Goal: Information Seeking & Learning: Understand process/instructions

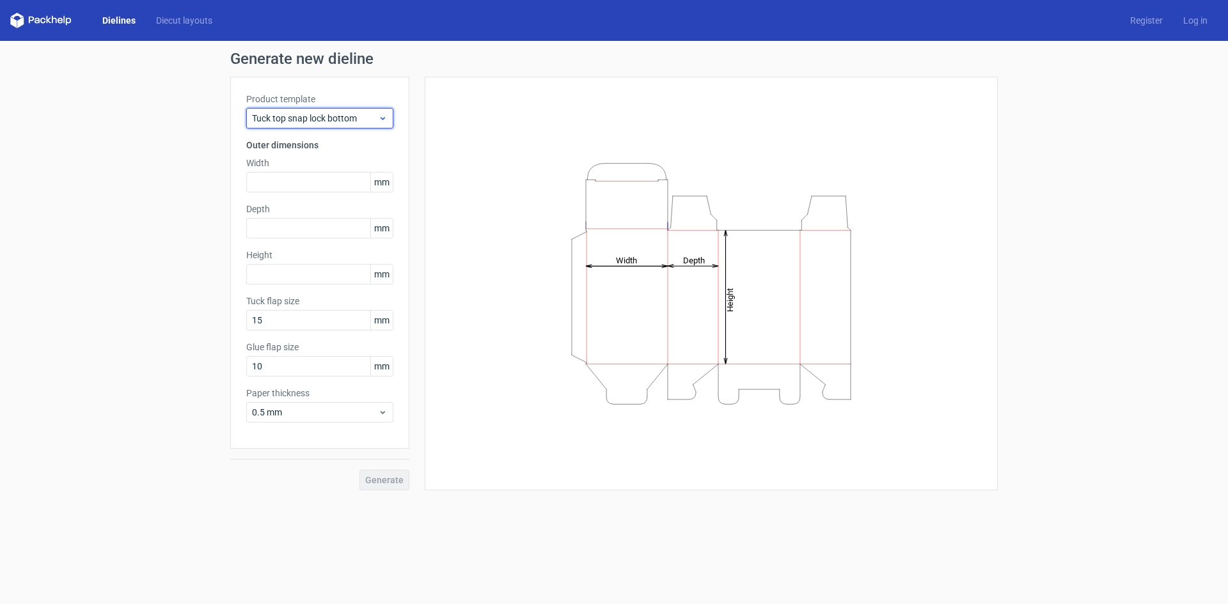
click at [377, 118] on span "Tuck top snap lock bottom" at bounding box center [315, 118] width 126 height 13
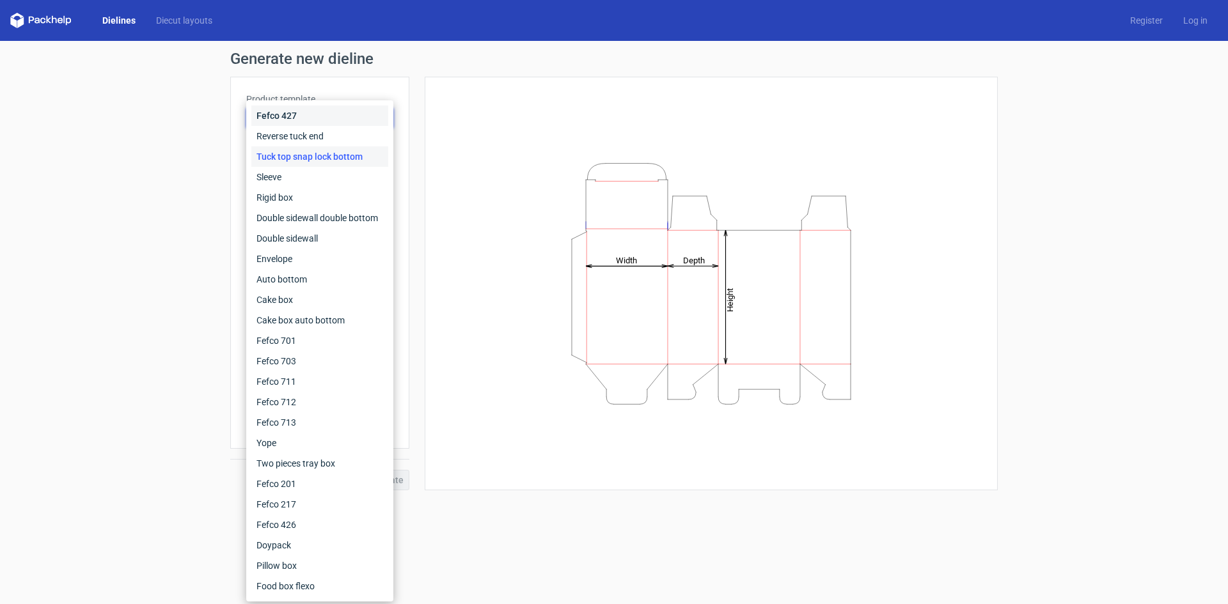
click at [314, 120] on div "Fefco 427" at bounding box center [319, 116] width 137 height 20
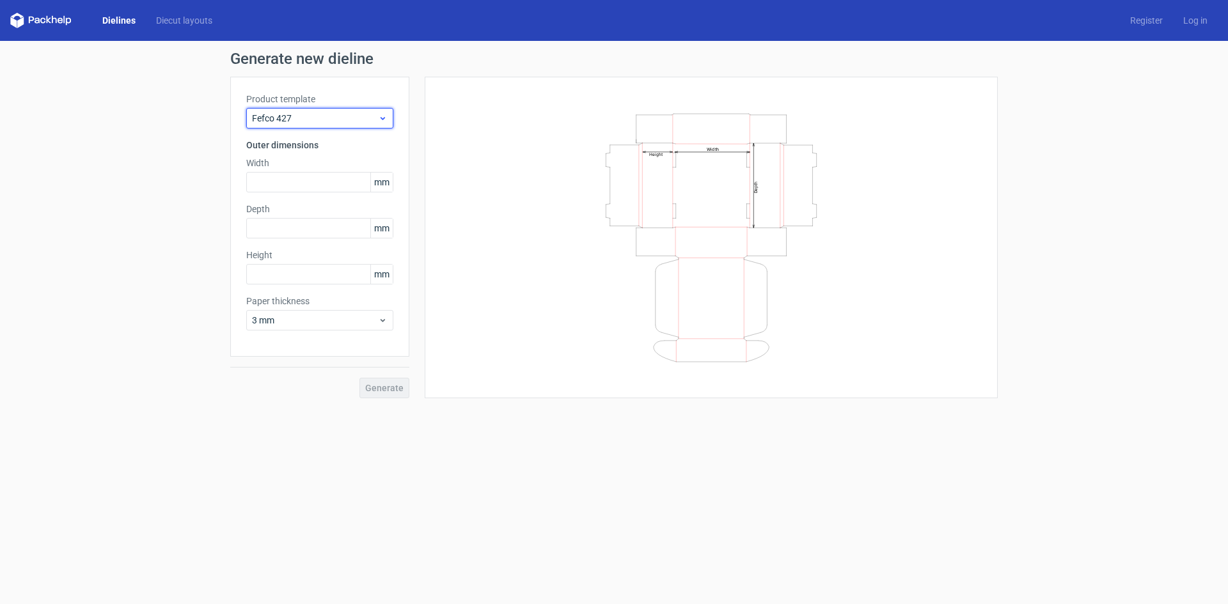
click at [345, 120] on span "Fefco 427" at bounding box center [315, 118] width 126 height 13
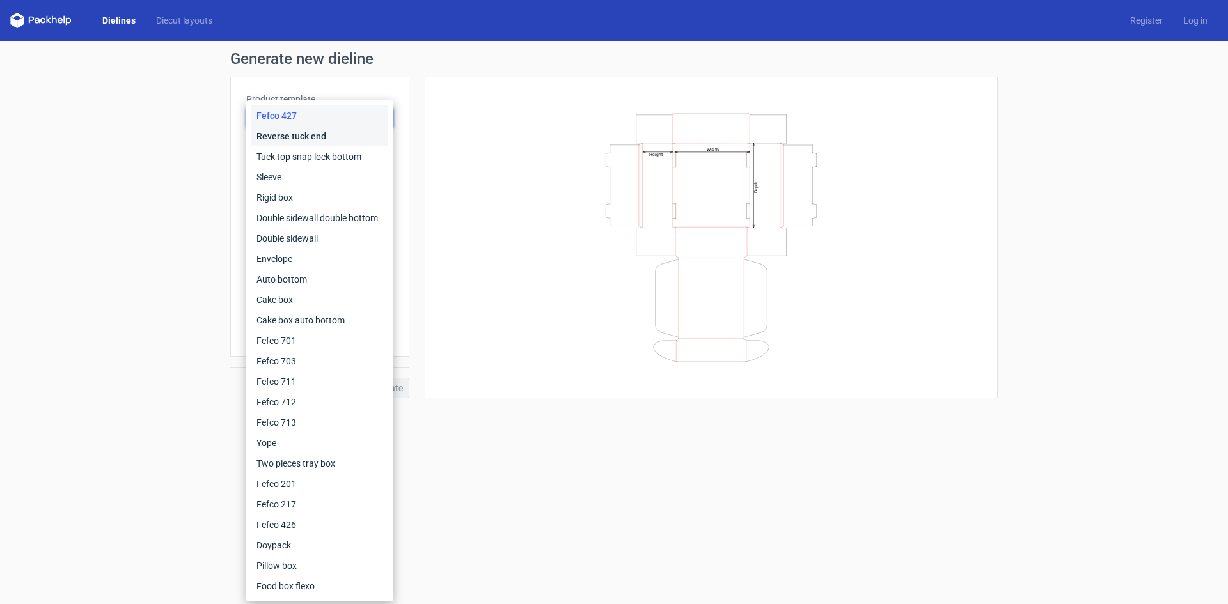
click at [335, 133] on div "Reverse tuck end" at bounding box center [319, 136] width 137 height 20
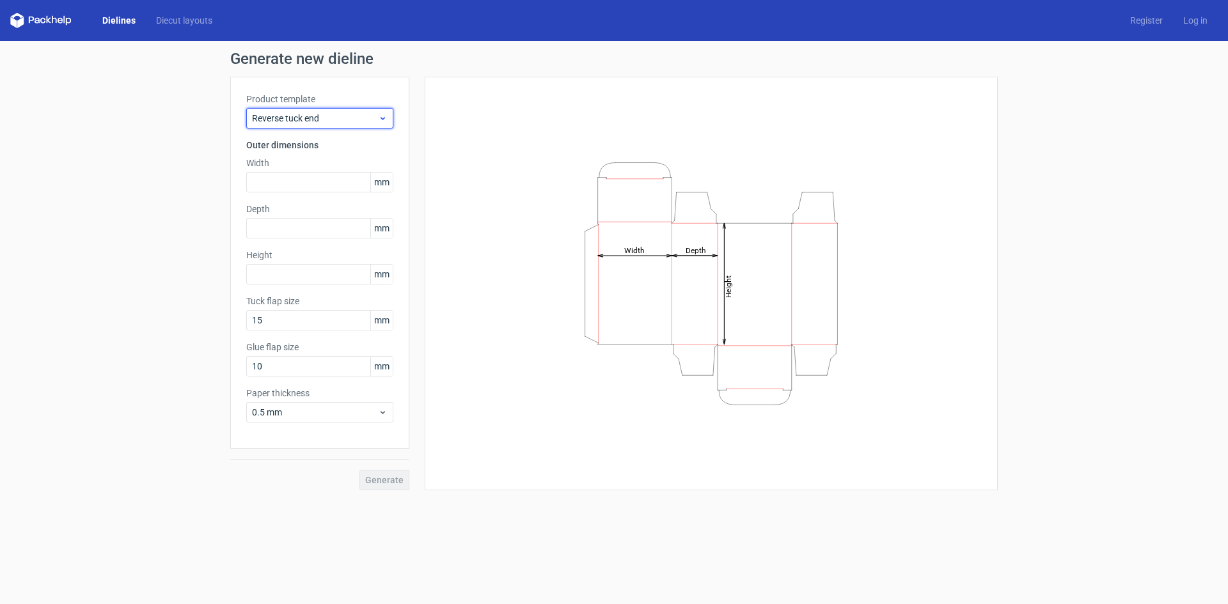
click at [345, 117] on span "Reverse tuck end" at bounding box center [315, 118] width 126 height 13
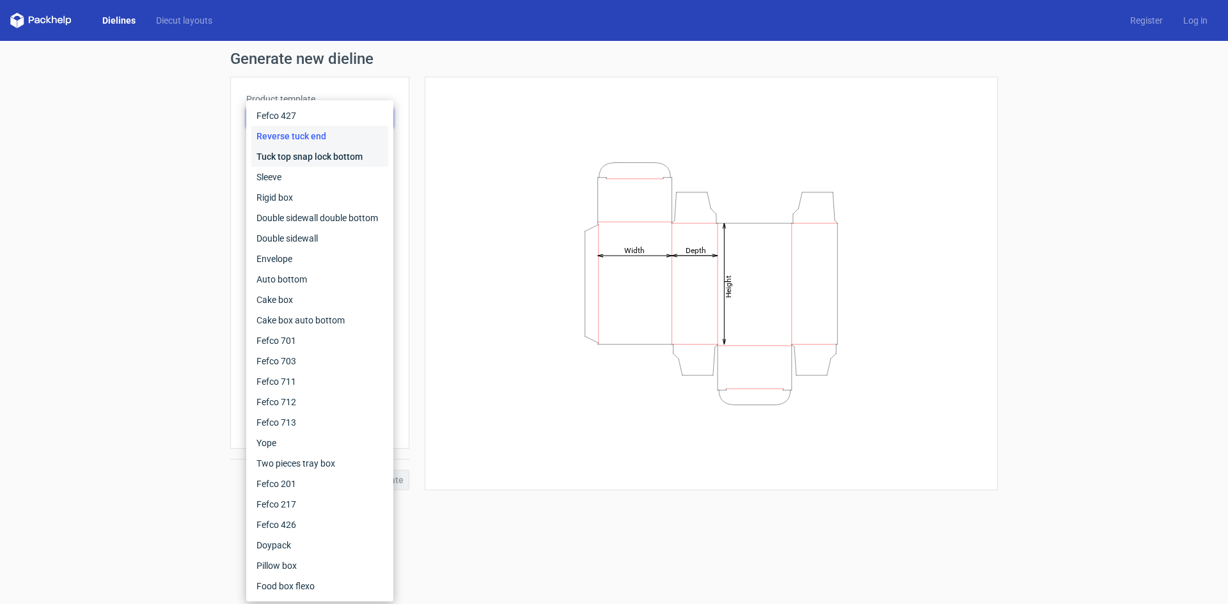
click at [330, 158] on div "Tuck top snap lock bottom" at bounding box center [319, 156] width 137 height 20
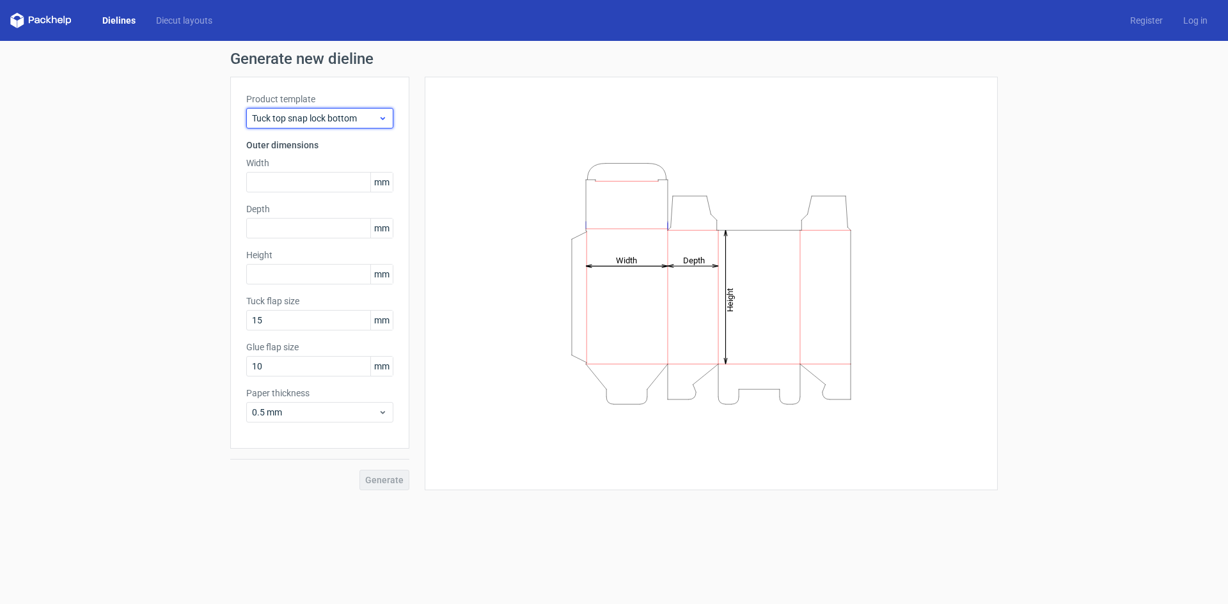
click at [329, 120] on span "Tuck top snap lock bottom" at bounding box center [315, 118] width 126 height 13
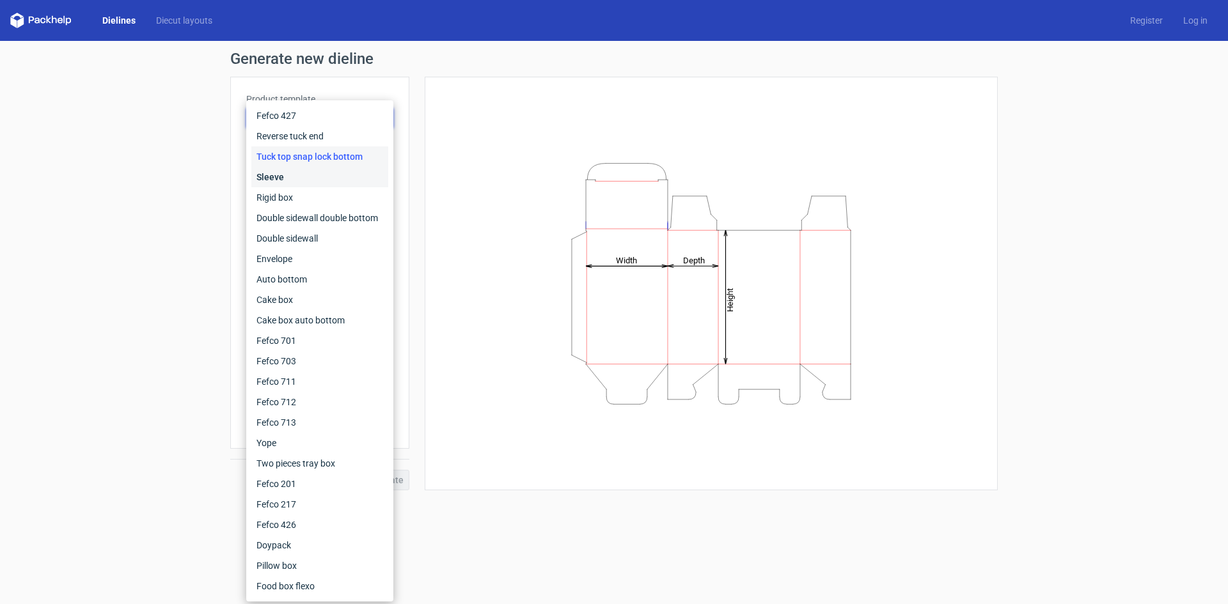
click at [312, 178] on div "Sleeve" at bounding box center [319, 177] width 137 height 20
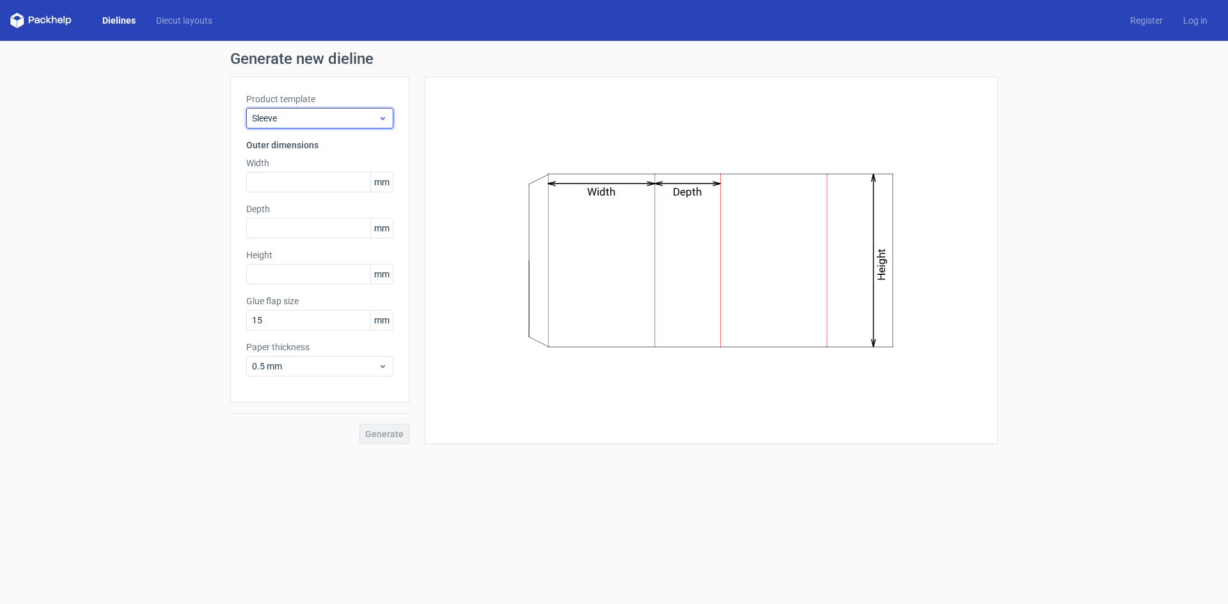
click at [324, 116] on span "Sleeve" at bounding box center [315, 118] width 126 height 13
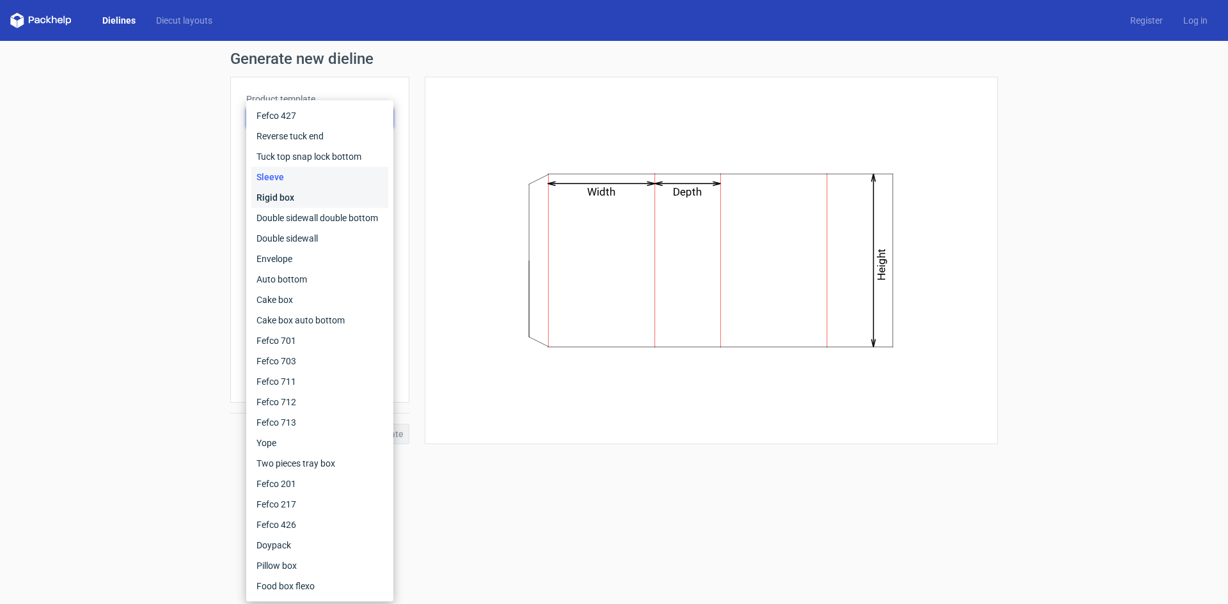
click at [311, 201] on div "Rigid box" at bounding box center [319, 197] width 137 height 20
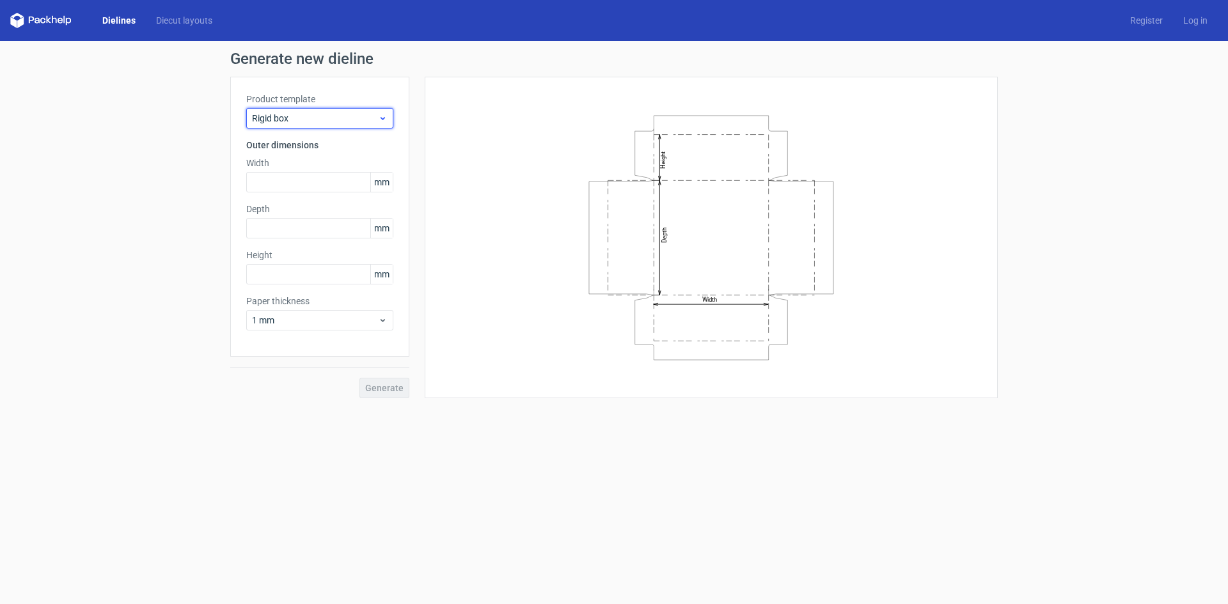
click at [320, 111] on div "Rigid box" at bounding box center [319, 118] width 147 height 20
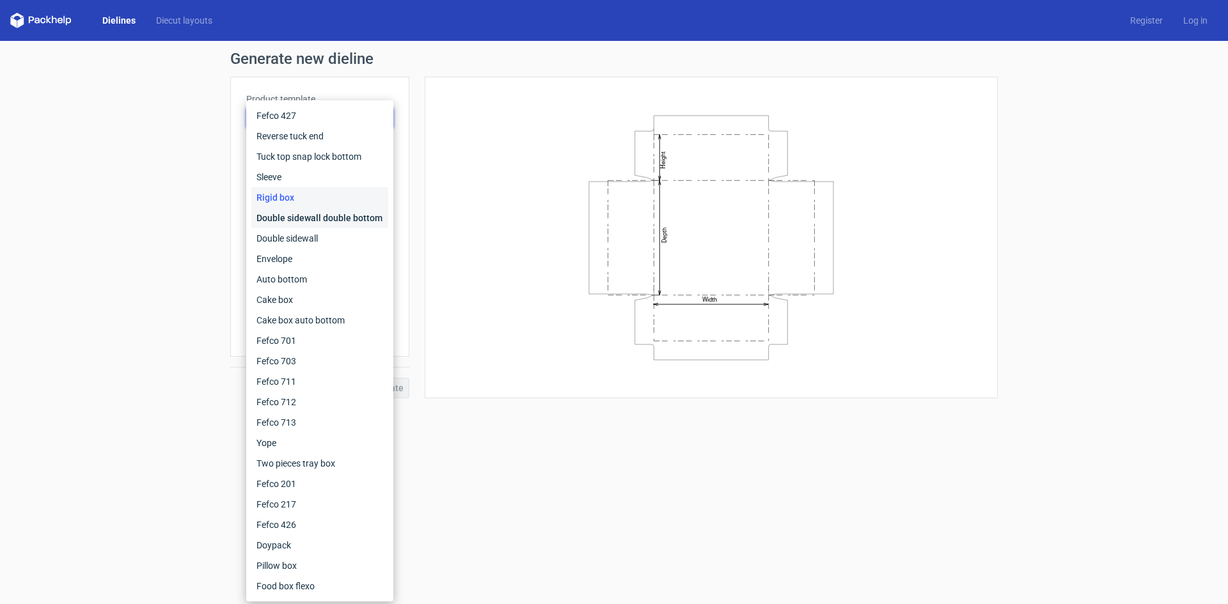
click at [288, 218] on div "Double sidewall double bottom" at bounding box center [319, 218] width 137 height 20
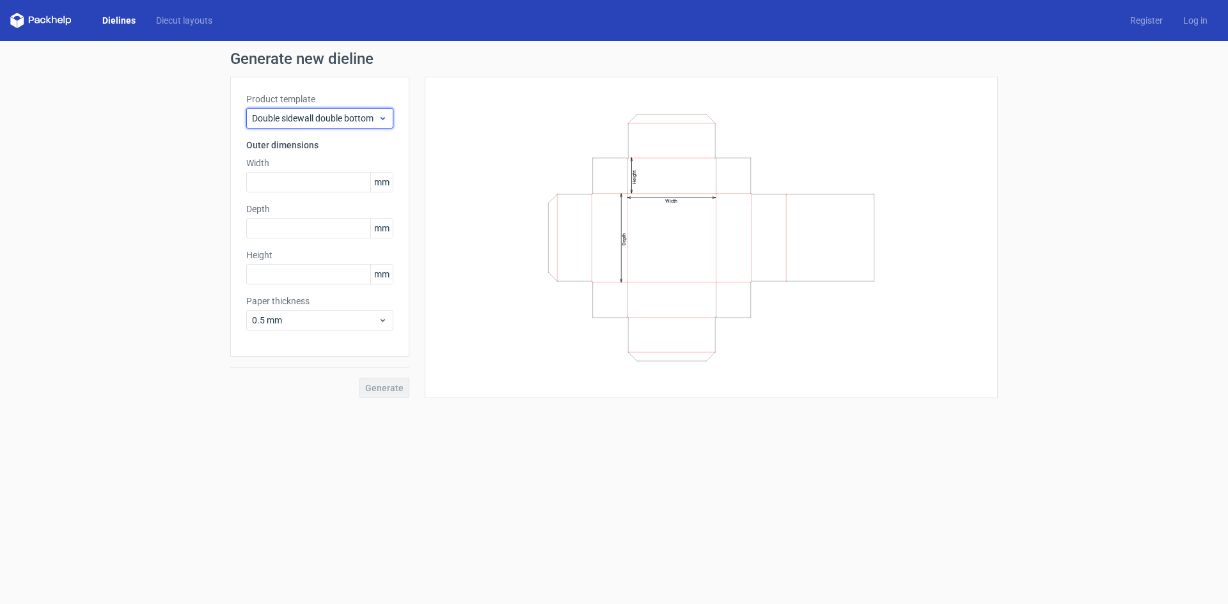
click at [332, 118] on span "Double sidewall double bottom" at bounding box center [315, 118] width 126 height 13
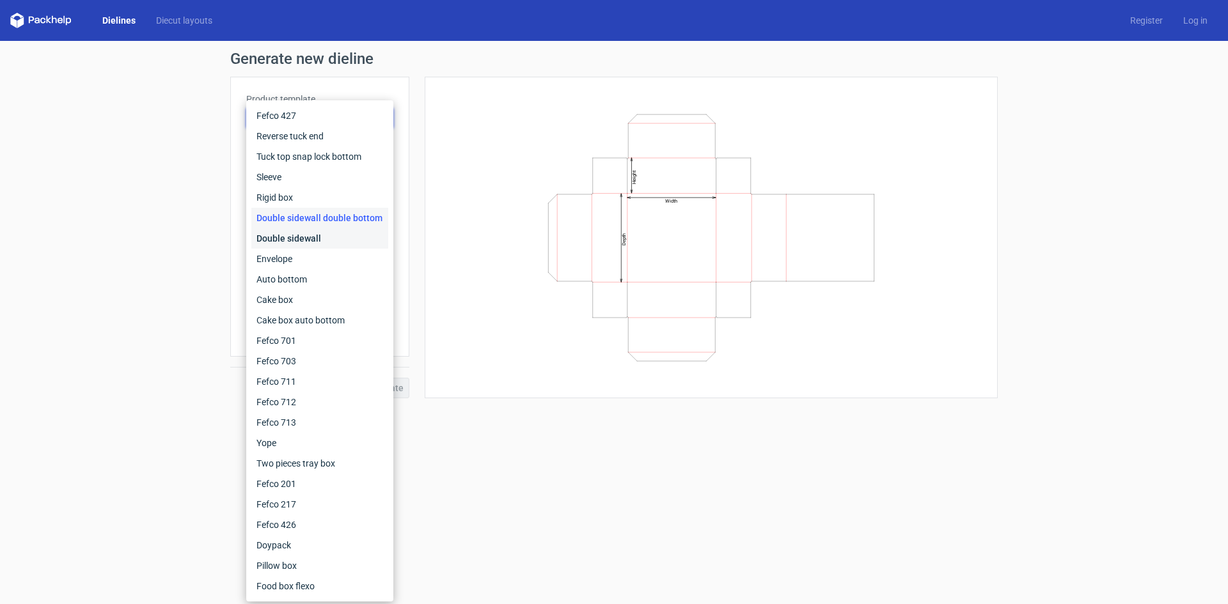
click at [322, 241] on div "Double sidewall" at bounding box center [319, 238] width 137 height 20
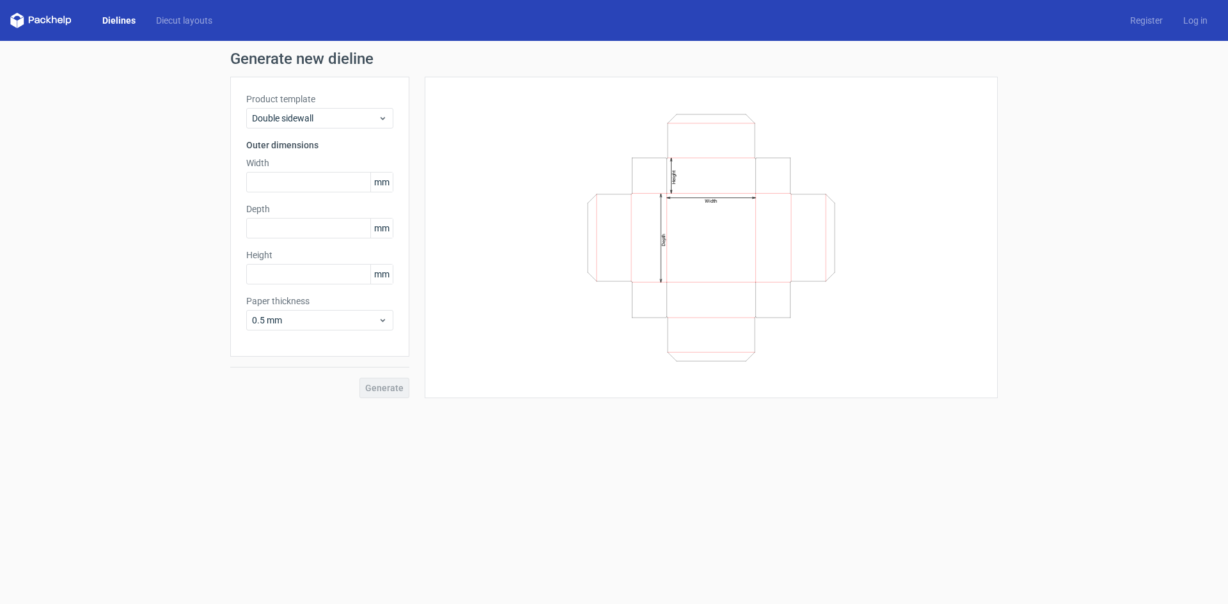
click at [352, 105] on label "Product template" at bounding box center [319, 99] width 147 height 13
click at [356, 119] on span "Double sidewall" at bounding box center [315, 118] width 126 height 13
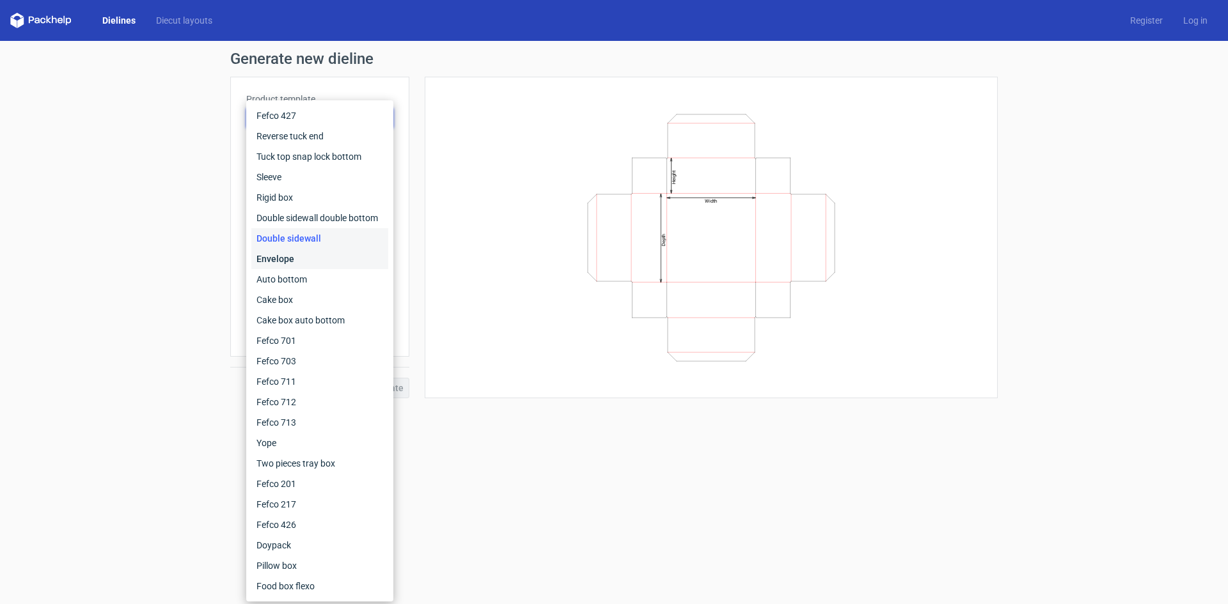
click at [323, 265] on div "Envelope" at bounding box center [319, 259] width 137 height 20
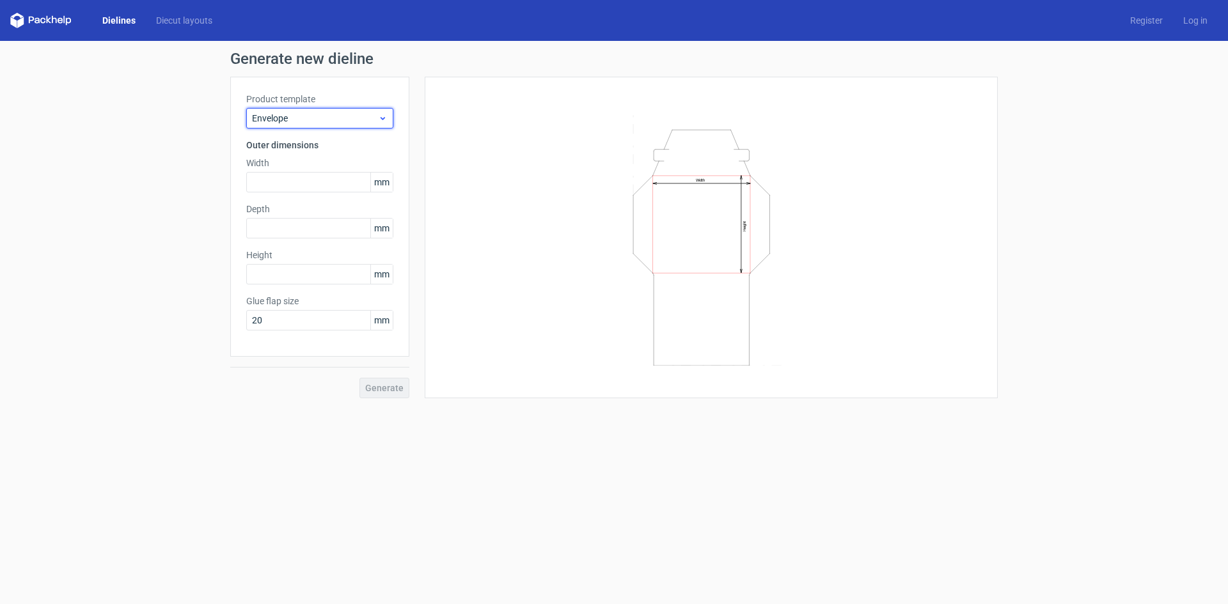
click at [344, 120] on span "Envelope" at bounding box center [315, 118] width 126 height 13
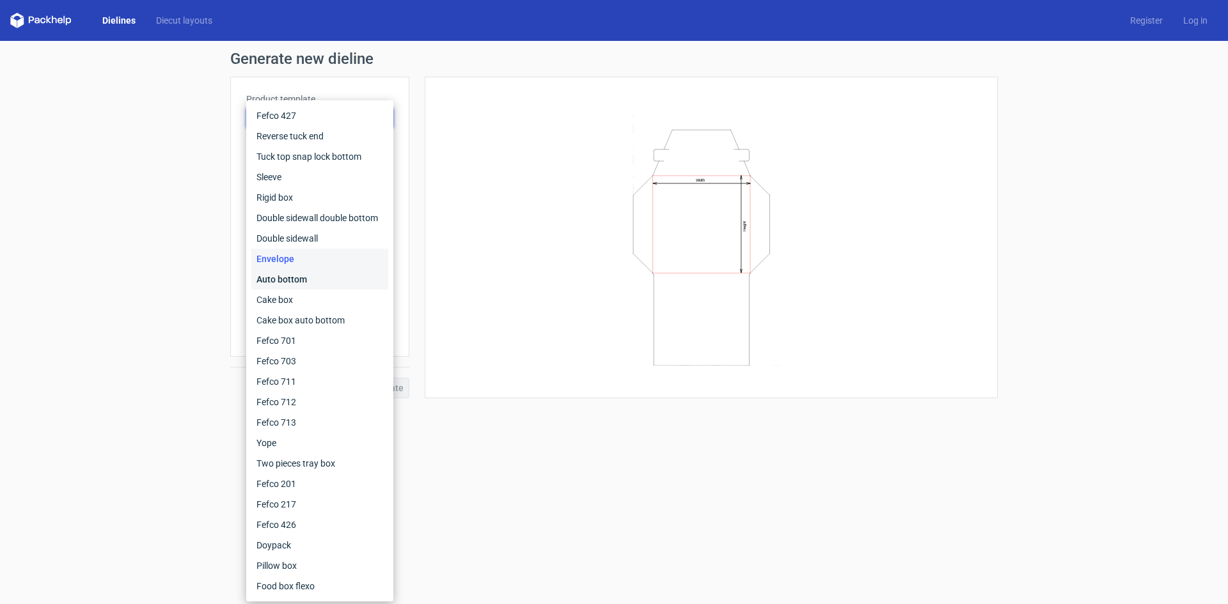
click at [304, 278] on div "Auto bottom" at bounding box center [319, 279] width 137 height 20
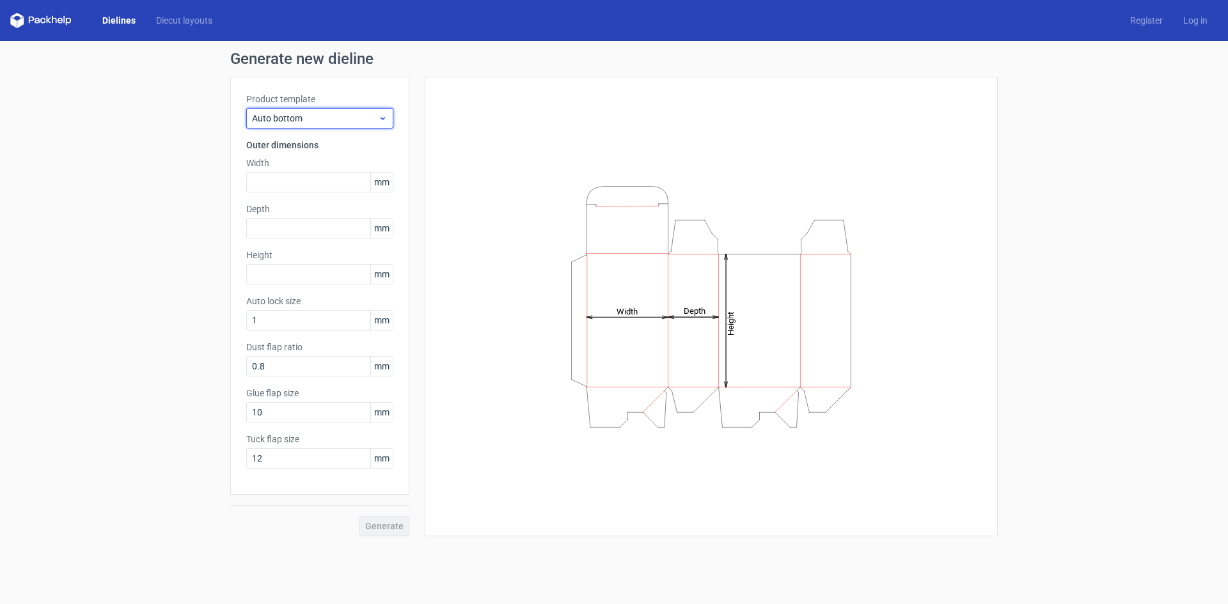
click at [332, 116] on span "Auto bottom" at bounding box center [315, 118] width 126 height 13
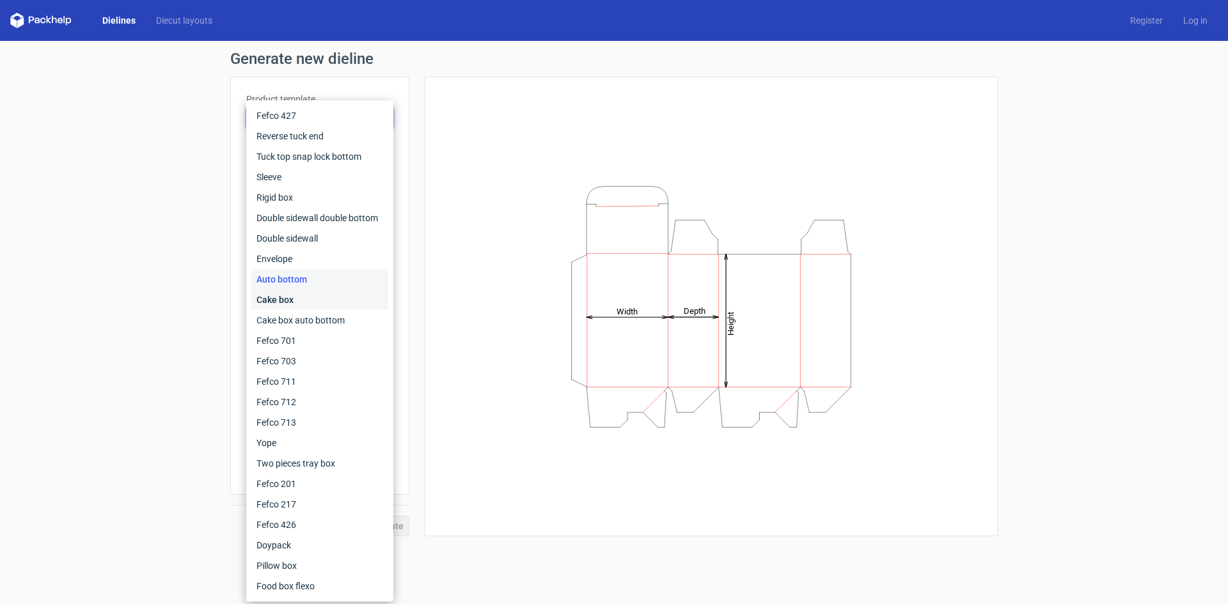
click at [294, 294] on div "Cake box" at bounding box center [319, 300] width 137 height 20
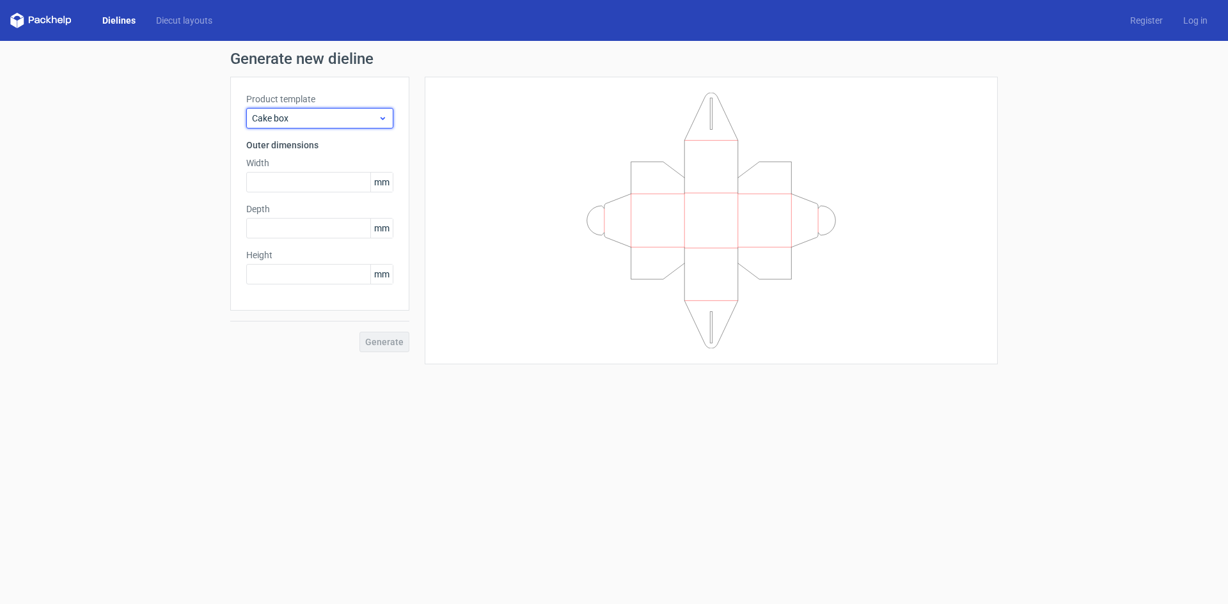
click at [346, 120] on span "Cake box" at bounding box center [315, 118] width 126 height 13
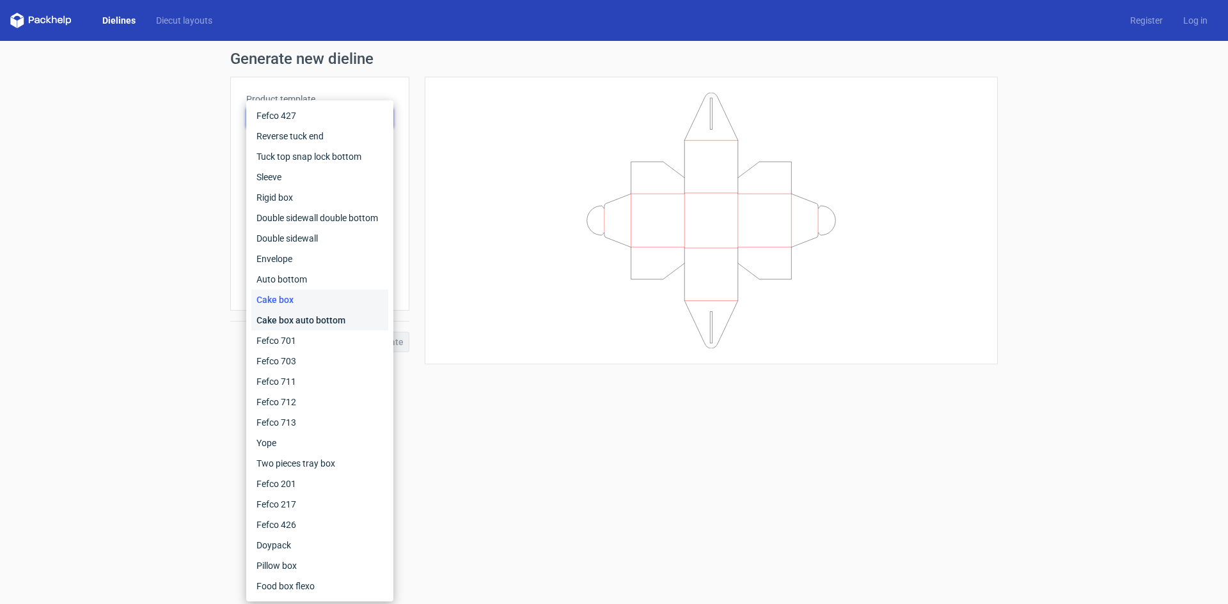
click at [278, 315] on div "Cake box auto bottom" at bounding box center [319, 320] width 137 height 20
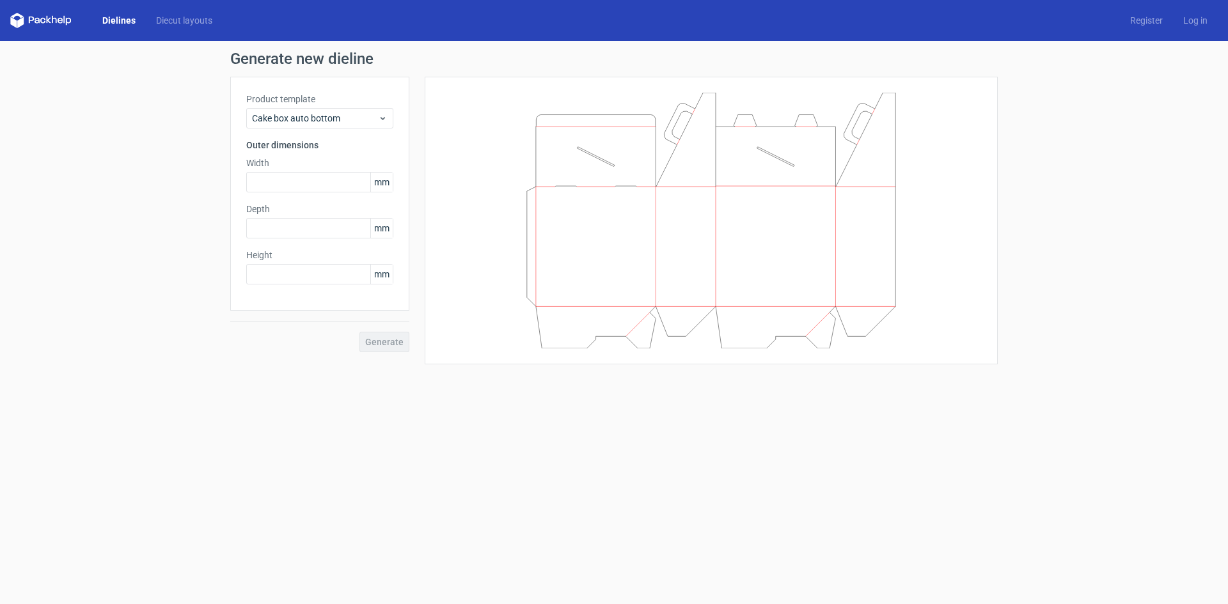
click at [359, 129] on div "Product template Cake box auto bottom Outer dimensions Width mm Depth mm Height…" at bounding box center [319, 194] width 179 height 234
click at [362, 116] on span "Cake box auto bottom" at bounding box center [315, 118] width 126 height 13
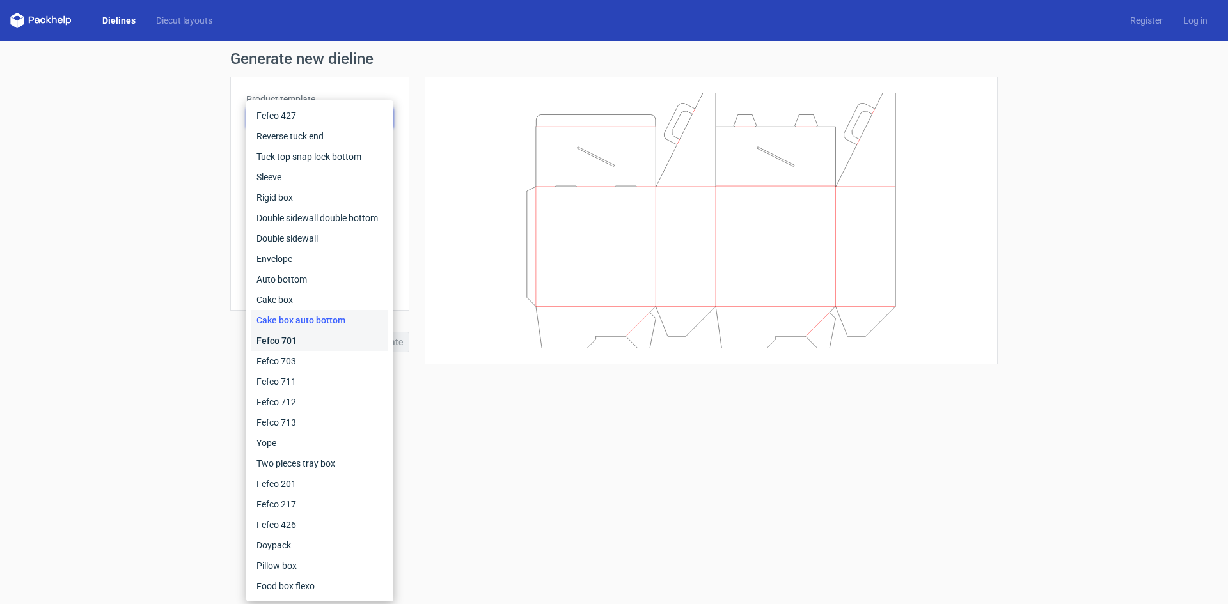
click at [311, 343] on div "Fefco 701" at bounding box center [319, 341] width 137 height 20
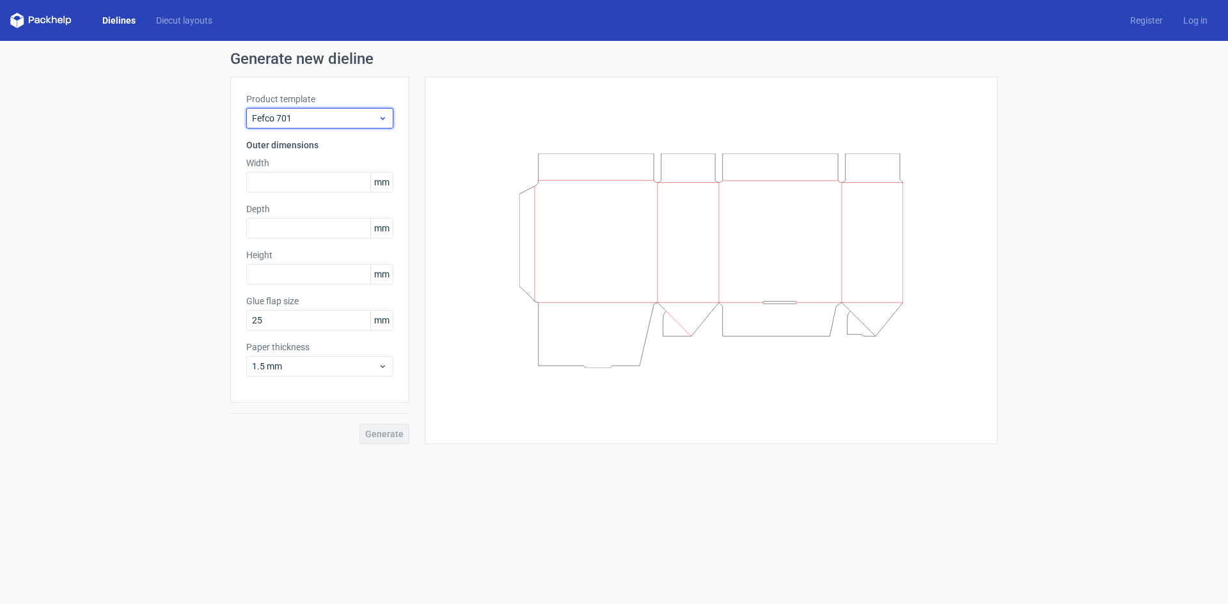
click at [366, 116] on span "Fefco 701" at bounding box center [315, 118] width 126 height 13
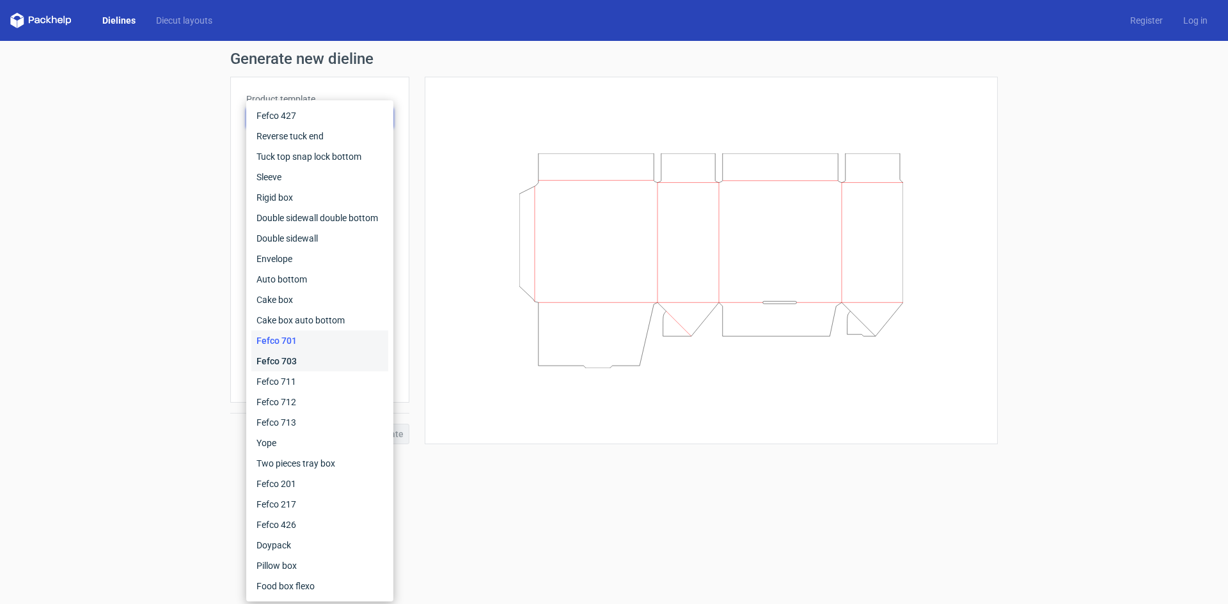
click at [314, 363] on div "Fefco 703" at bounding box center [319, 361] width 137 height 20
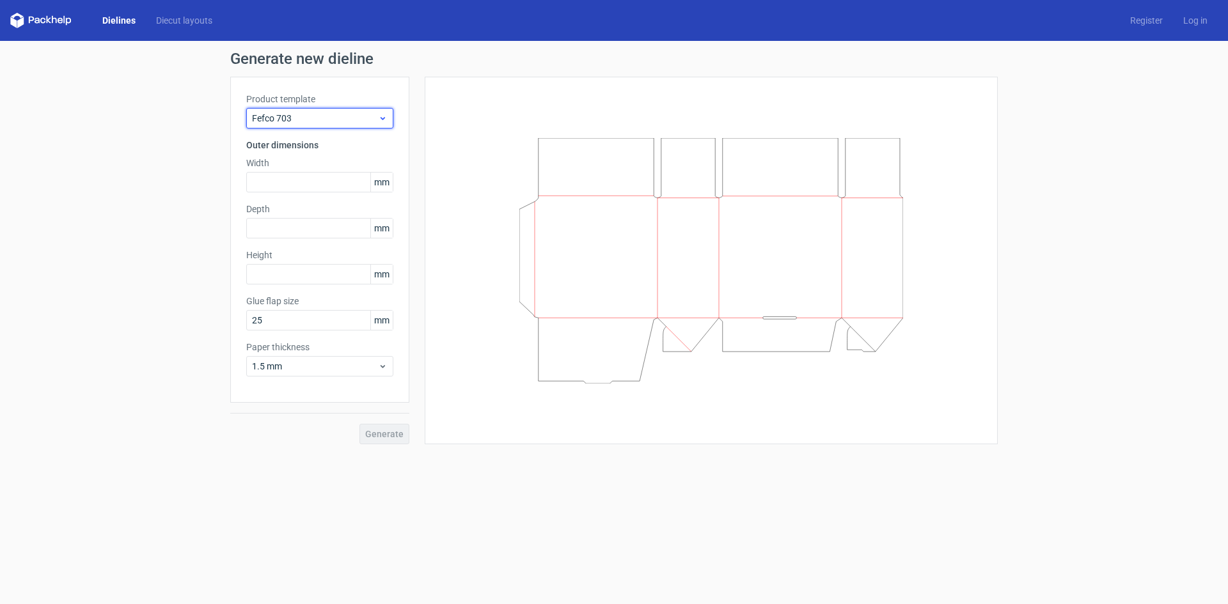
click at [346, 116] on span "Fefco 703" at bounding box center [315, 118] width 126 height 13
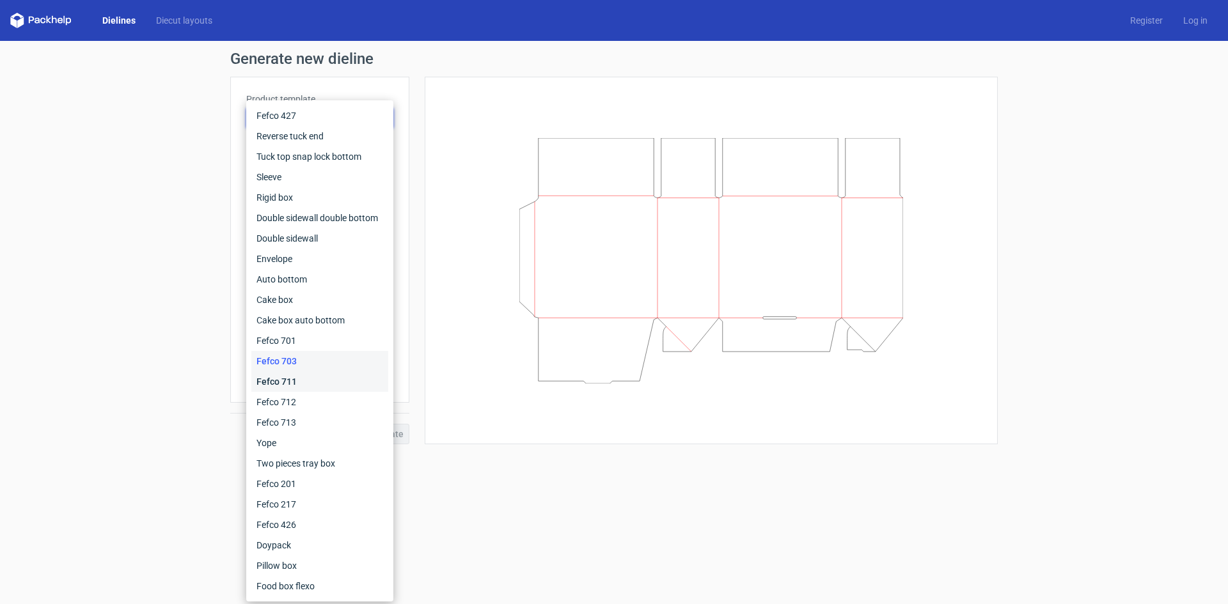
click at [294, 383] on div "Fefco 711" at bounding box center [319, 382] width 137 height 20
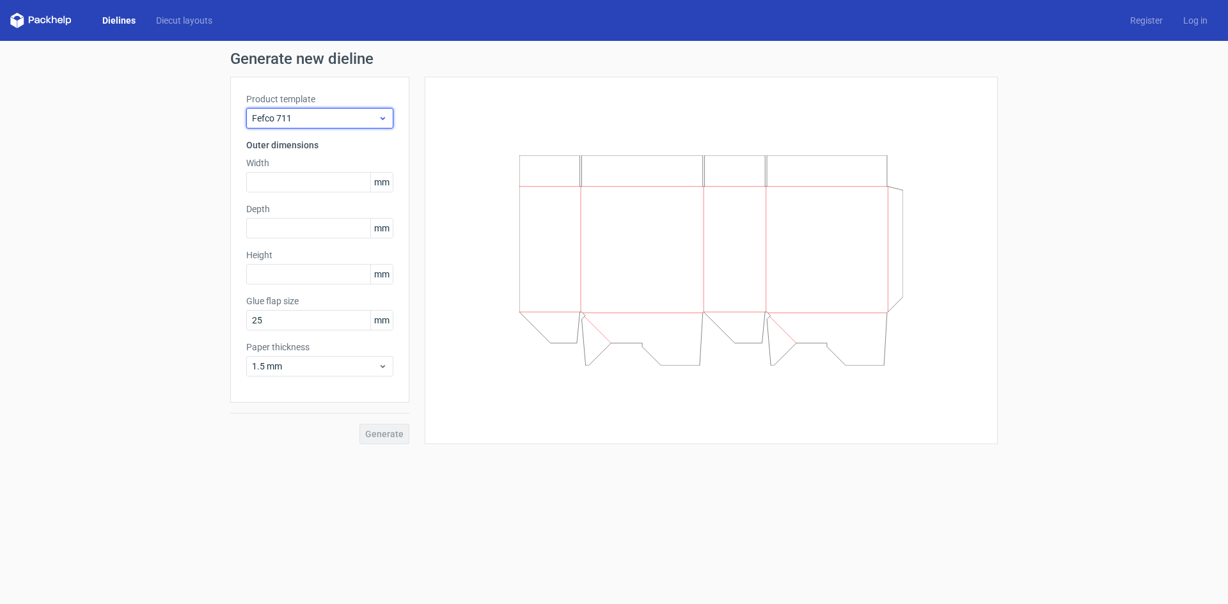
click at [347, 121] on span "Fefco 711" at bounding box center [315, 118] width 126 height 13
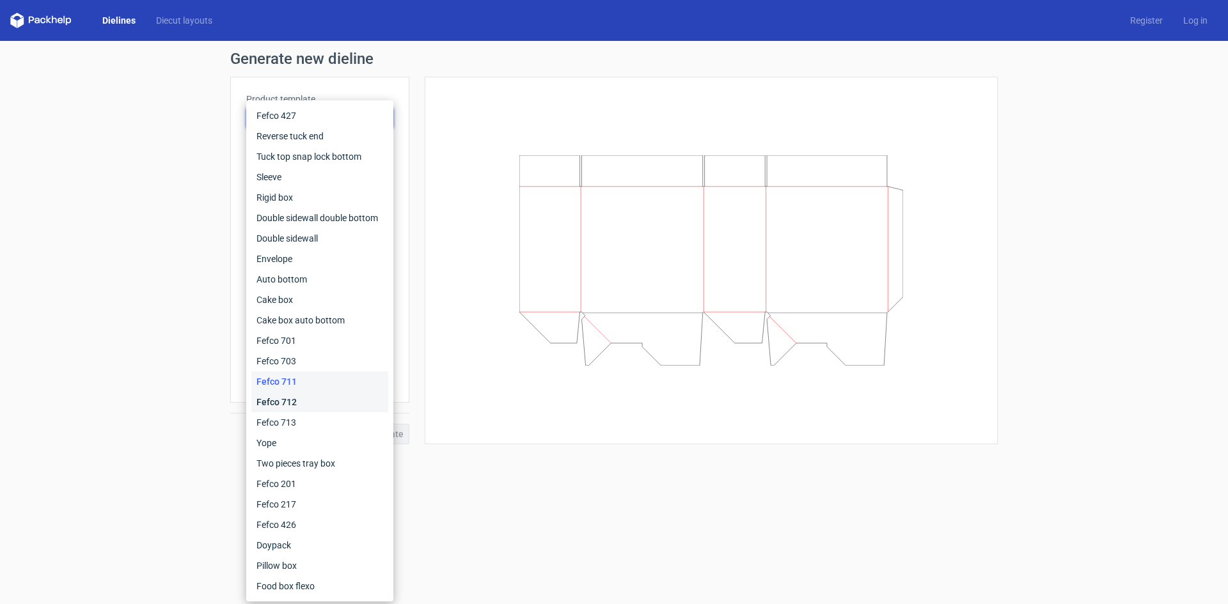
click at [299, 405] on div "Fefco 712" at bounding box center [319, 402] width 137 height 20
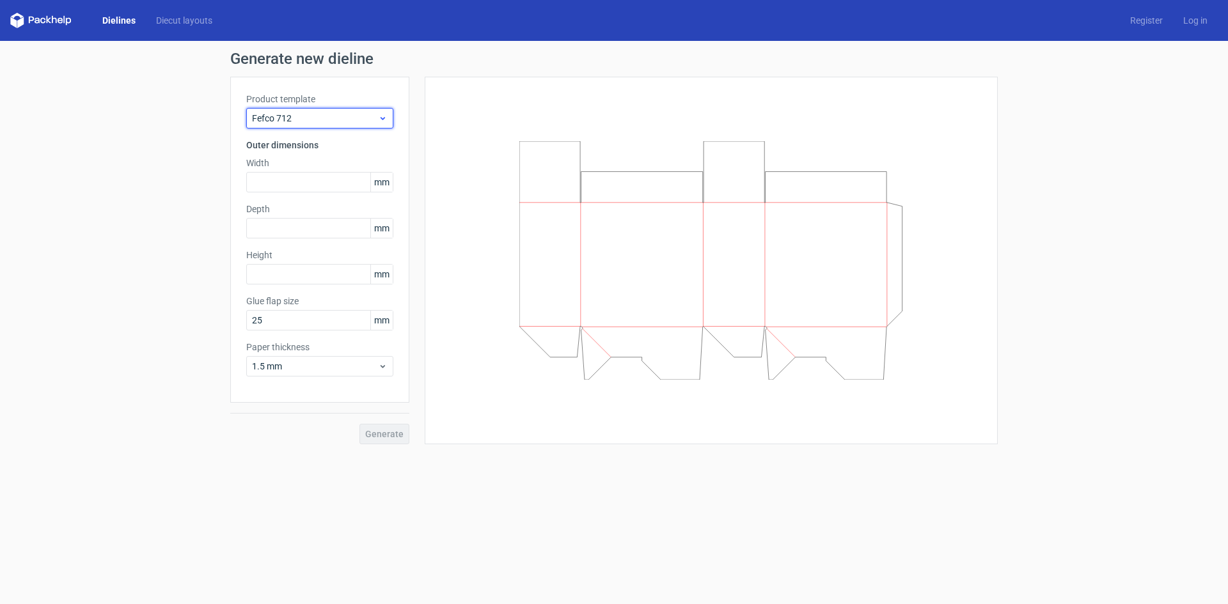
click at [351, 114] on span "Fefco 712" at bounding box center [315, 118] width 126 height 13
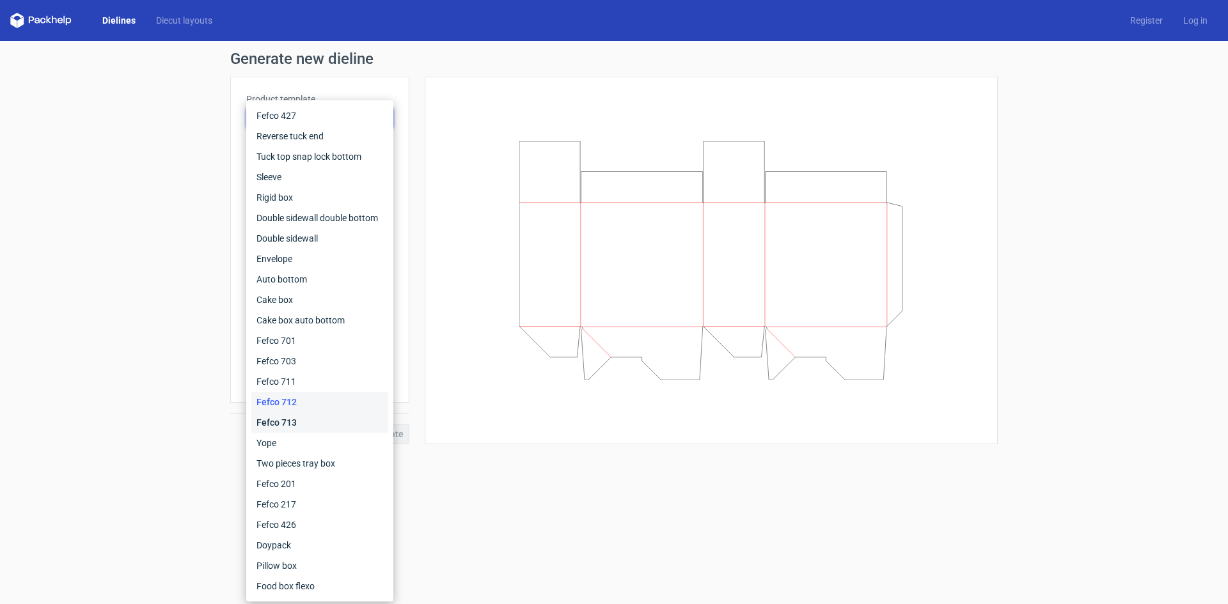
click at [299, 417] on div "Fefco 713" at bounding box center [319, 422] width 137 height 20
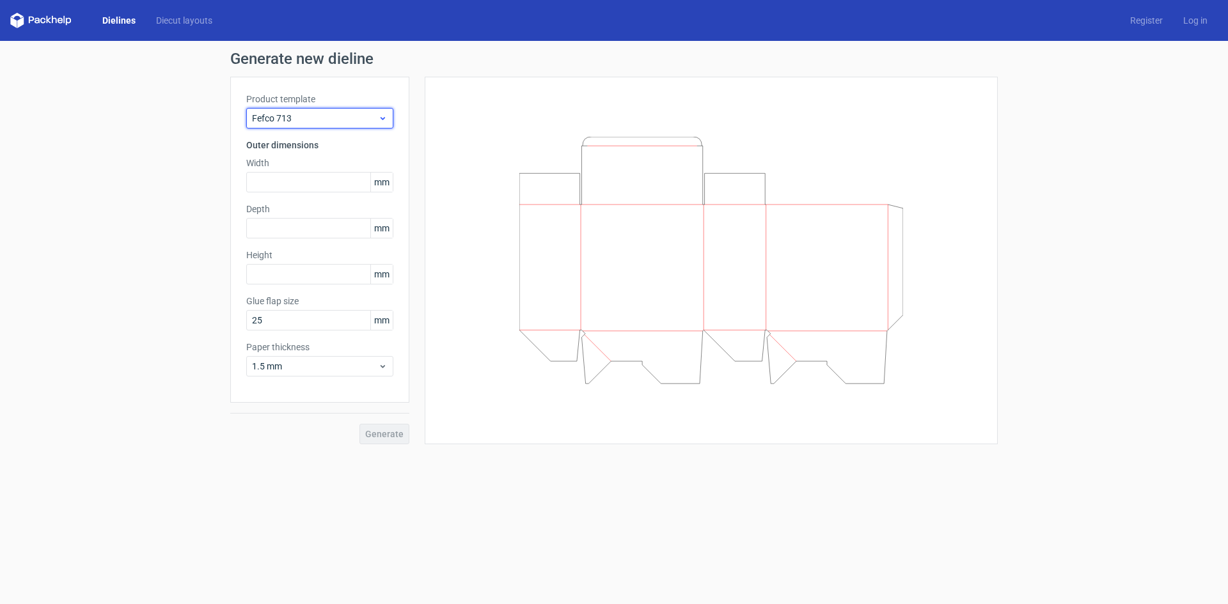
click at [355, 115] on span "Fefco 713" at bounding box center [315, 118] width 126 height 13
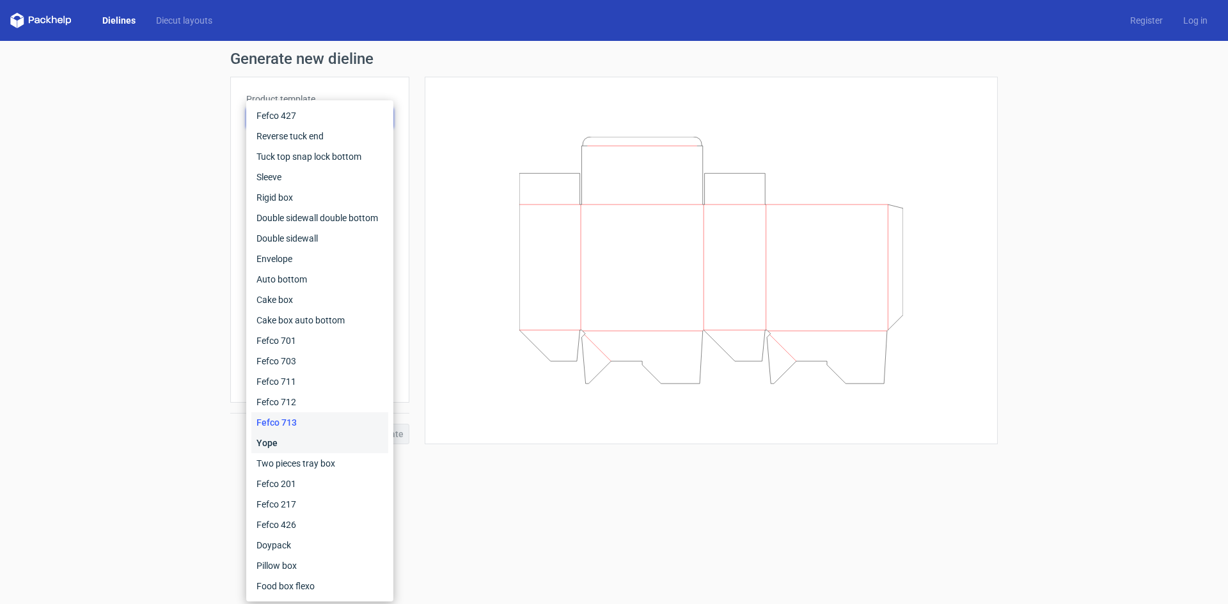
click at [278, 445] on div "Yope" at bounding box center [319, 443] width 137 height 20
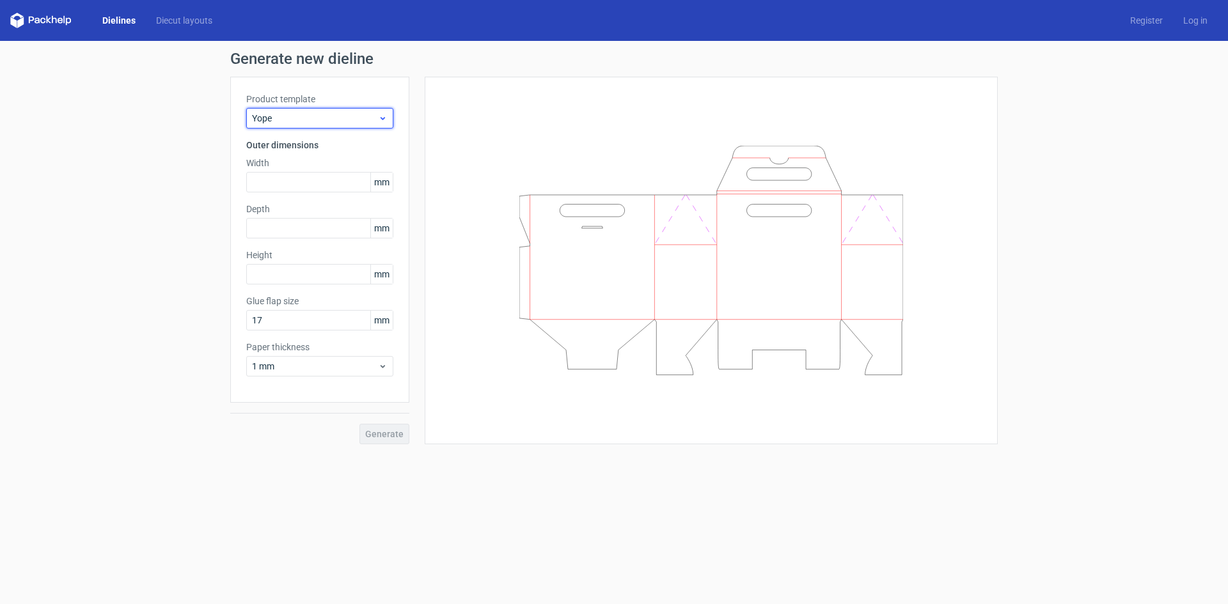
click at [361, 110] on div "Yope" at bounding box center [319, 118] width 147 height 20
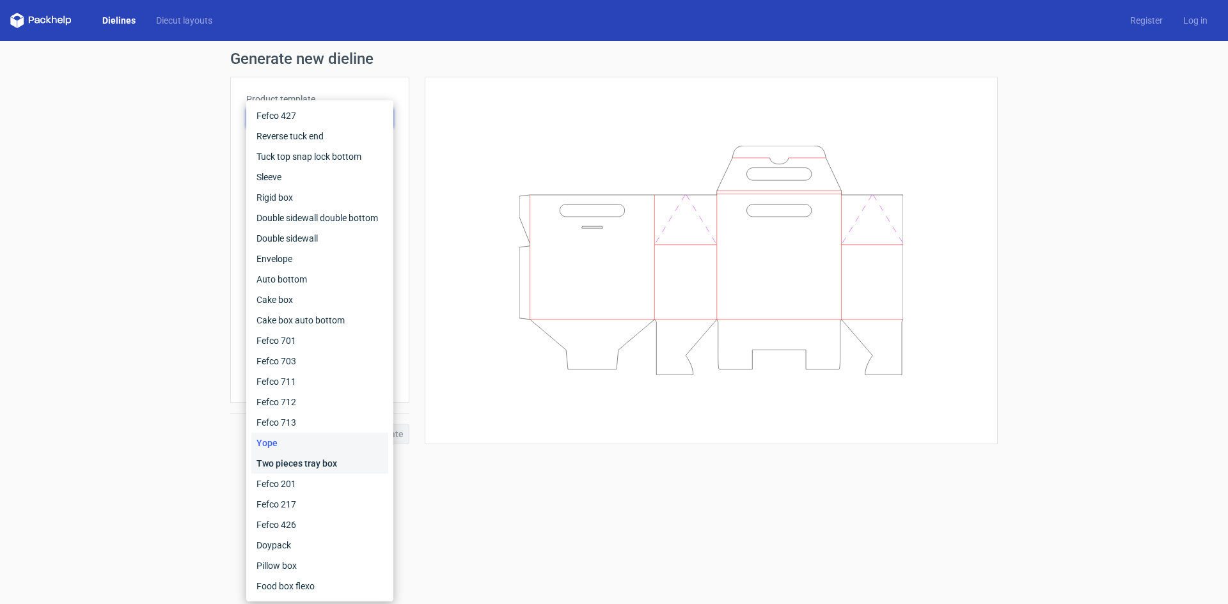
click at [302, 457] on div "Two pieces tray box" at bounding box center [319, 463] width 137 height 20
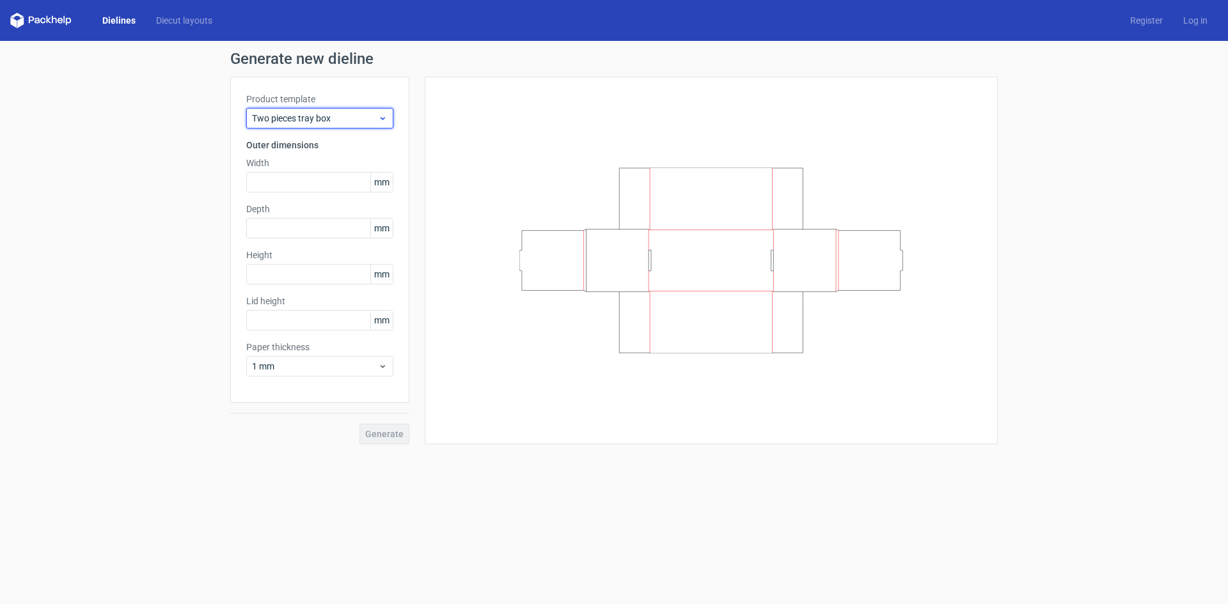
click at [336, 119] on span "Two pieces tray box" at bounding box center [315, 118] width 126 height 13
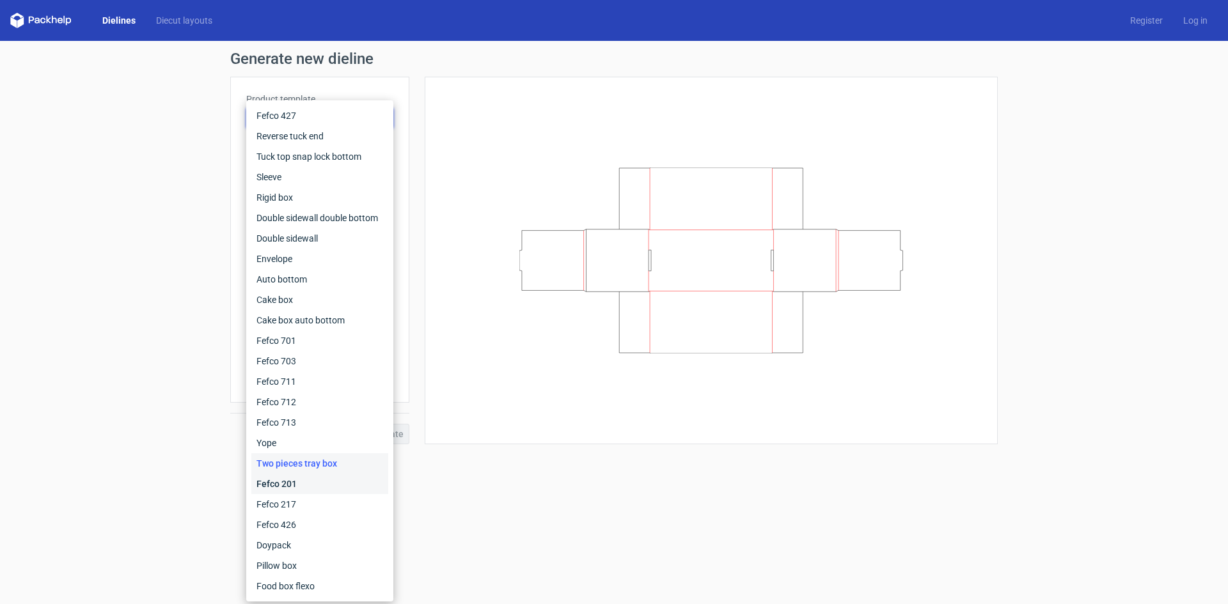
click at [309, 485] on div "Fefco 201" at bounding box center [319, 484] width 137 height 20
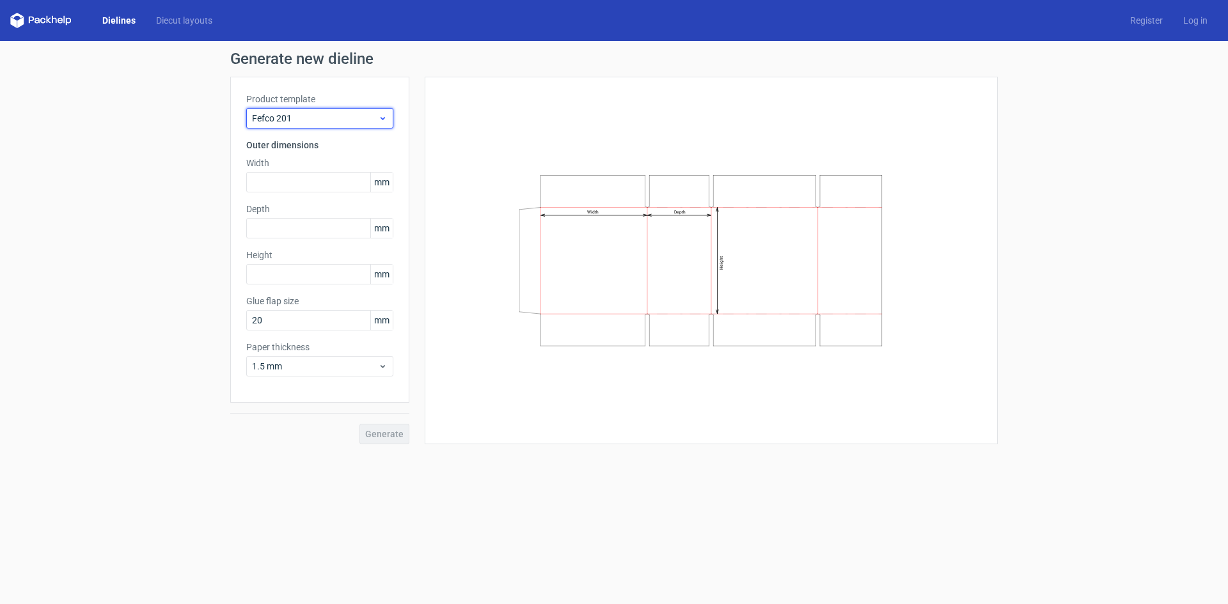
click at [378, 125] on div "Fefco 201" at bounding box center [319, 118] width 147 height 20
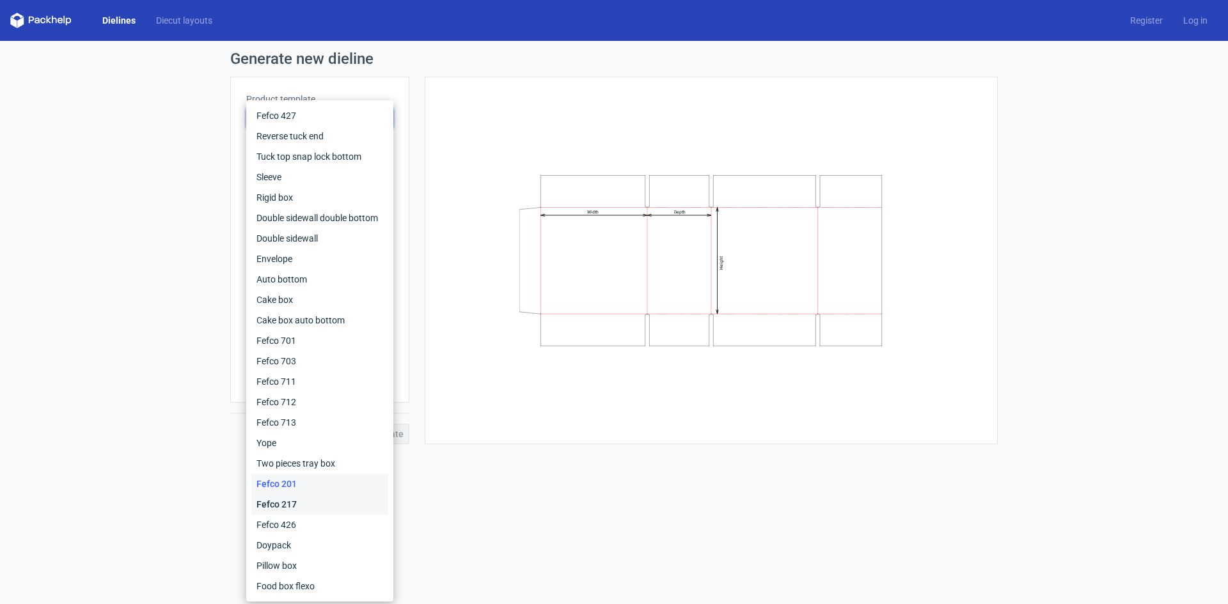
click at [285, 507] on div "Fefco 217" at bounding box center [319, 504] width 137 height 20
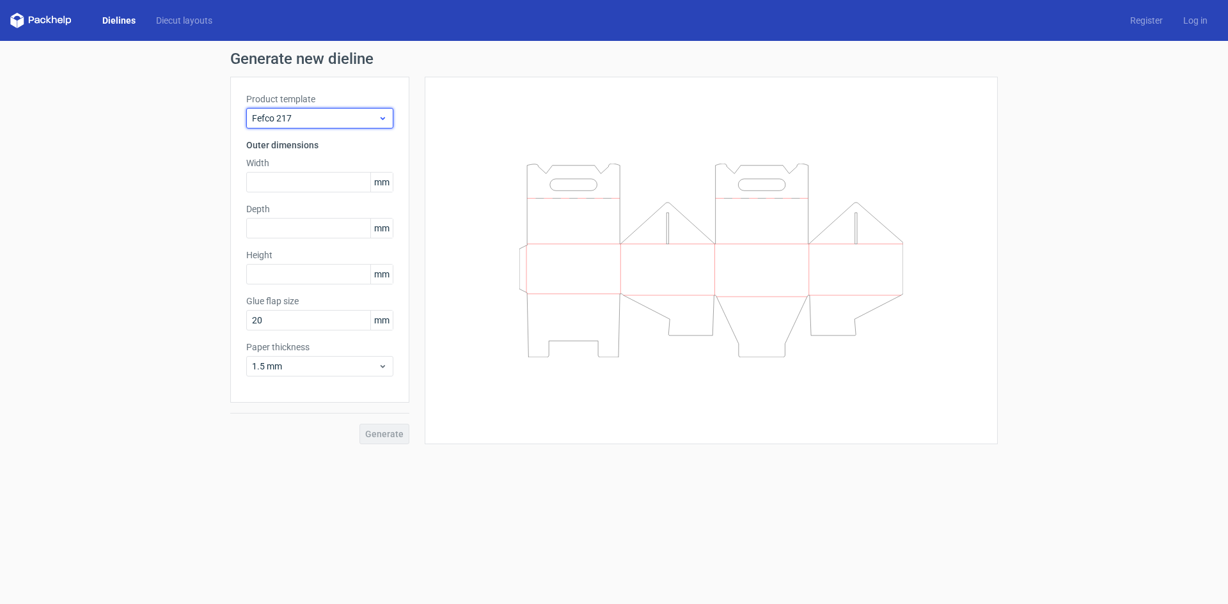
click at [364, 118] on span "Fefco 217" at bounding box center [315, 118] width 126 height 13
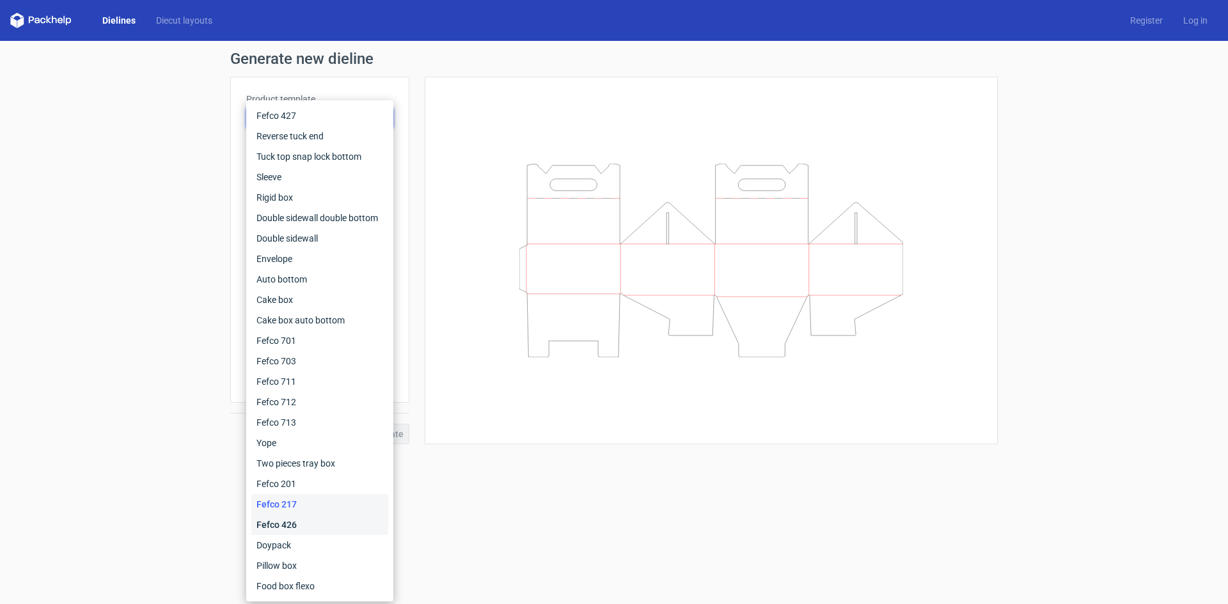
click at [319, 523] on div "Fefco 426" at bounding box center [319, 525] width 137 height 20
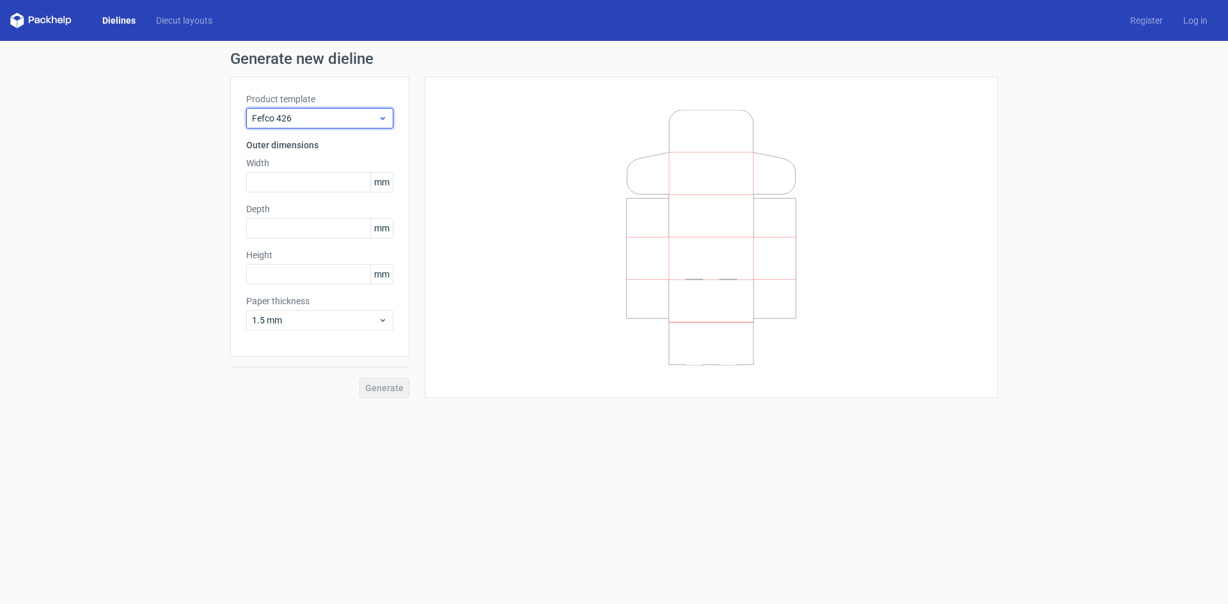
click at [361, 116] on span "Fefco 426" at bounding box center [315, 118] width 126 height 13
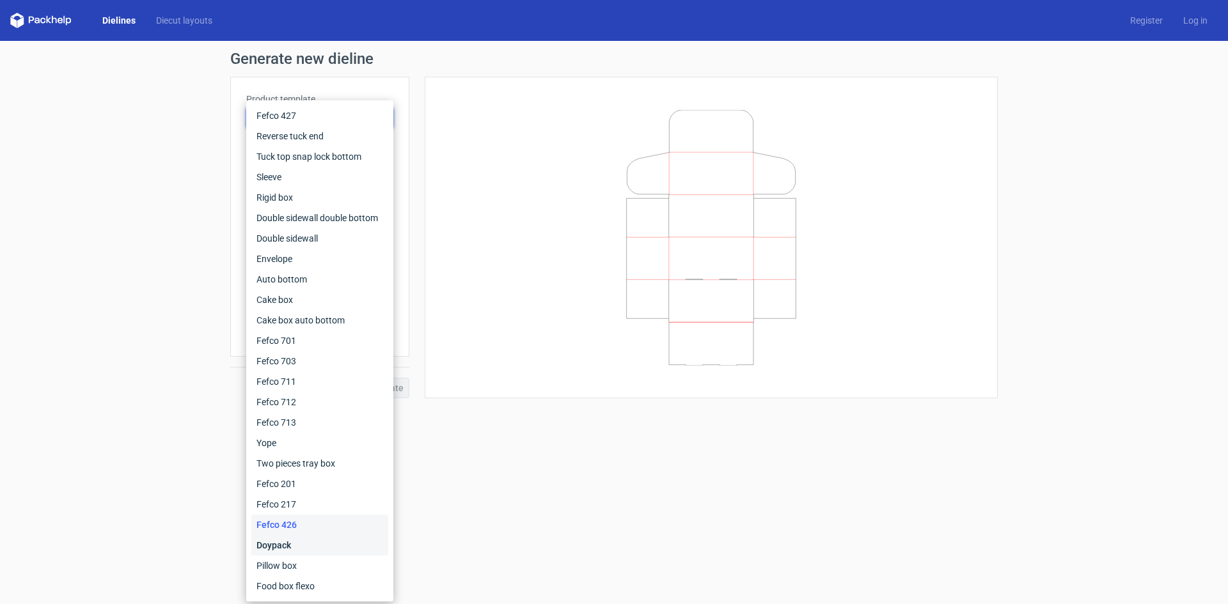
click at [305, 540] on div "Doypack" at bounding box center [319, 545] width 137 height 20
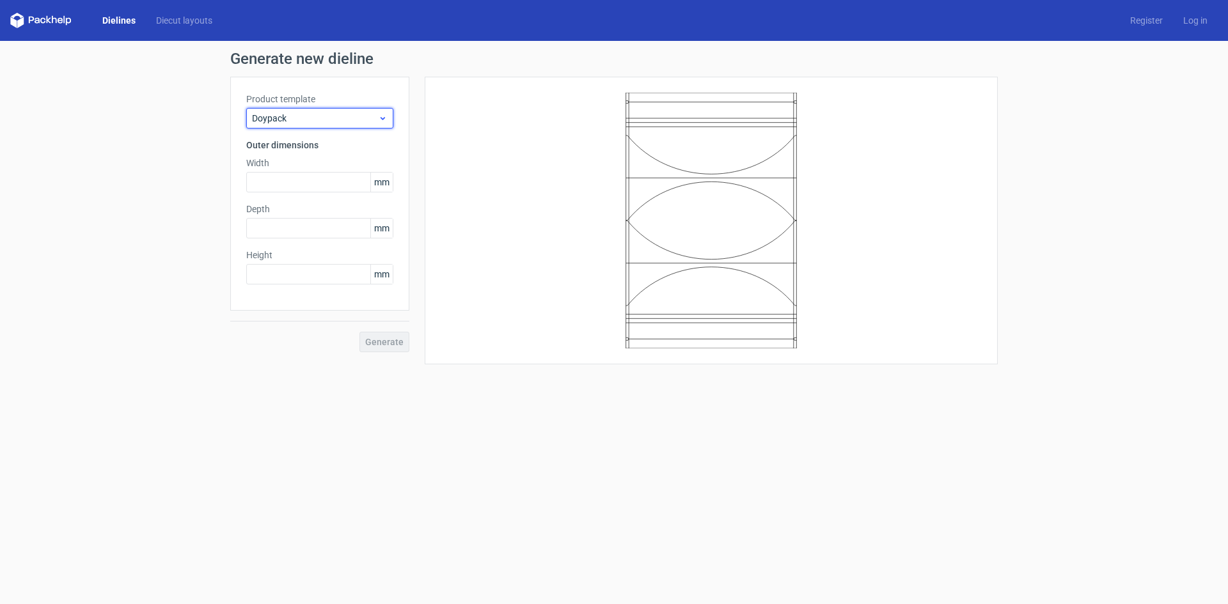
click at [356, 119] on span "Doypack" at bounding box center [315, 118] width 126 height 13
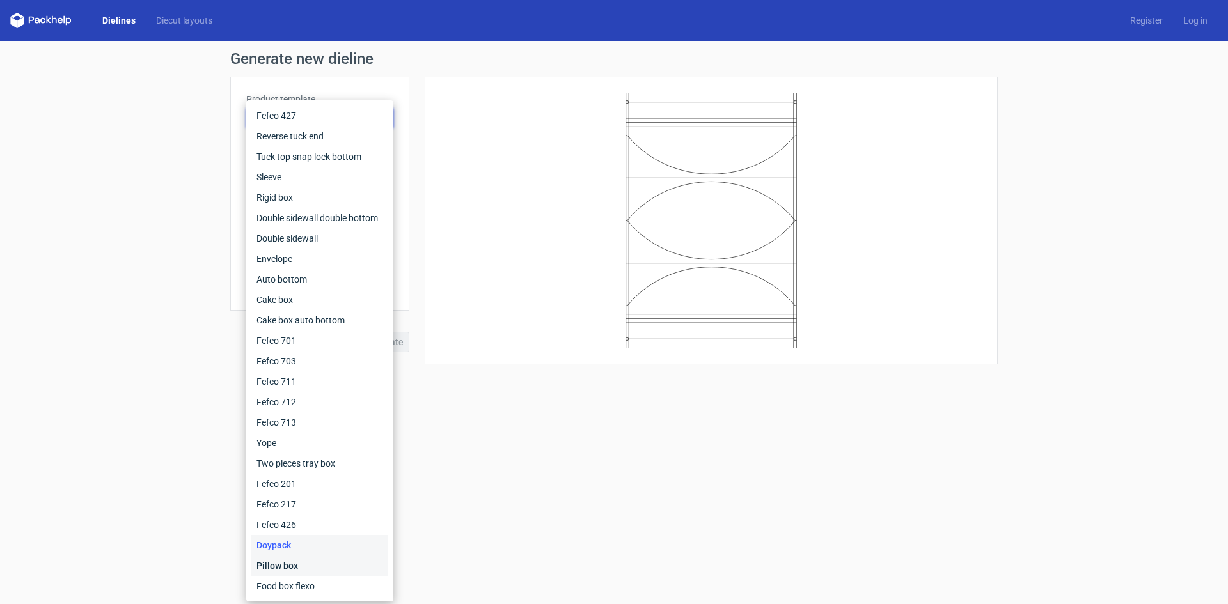
click at [319, 568] on div "Pillow box" at bounding box center [319, 566] width 137 height 20
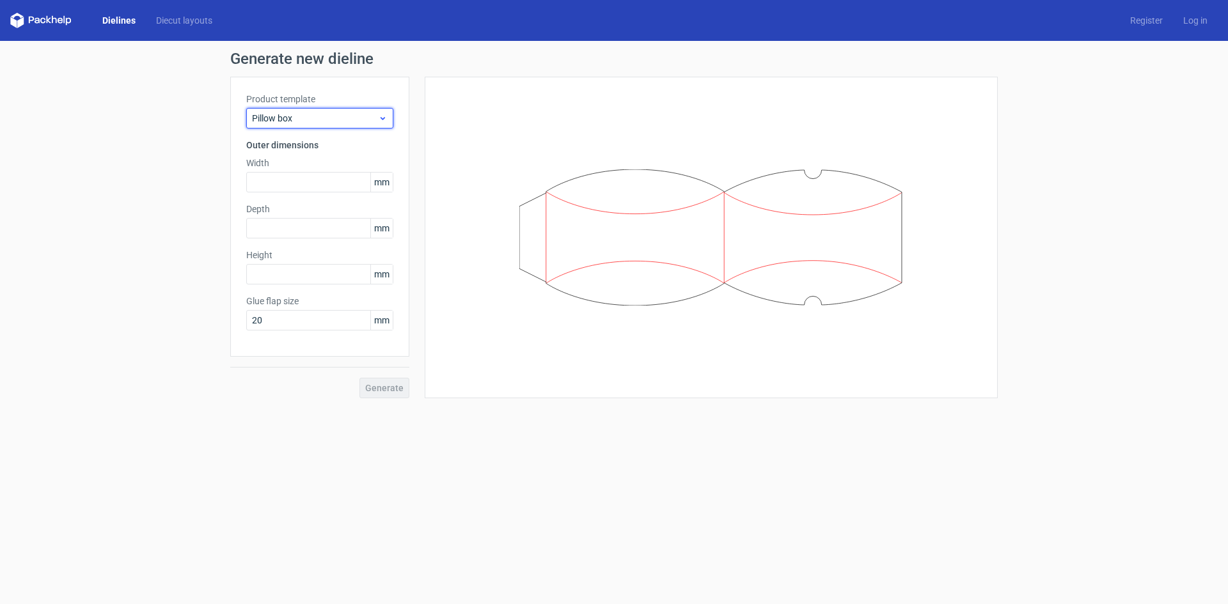
click at [348, 127] on div "Pillow box" at bounding box center [319, 118] width 147 height 20
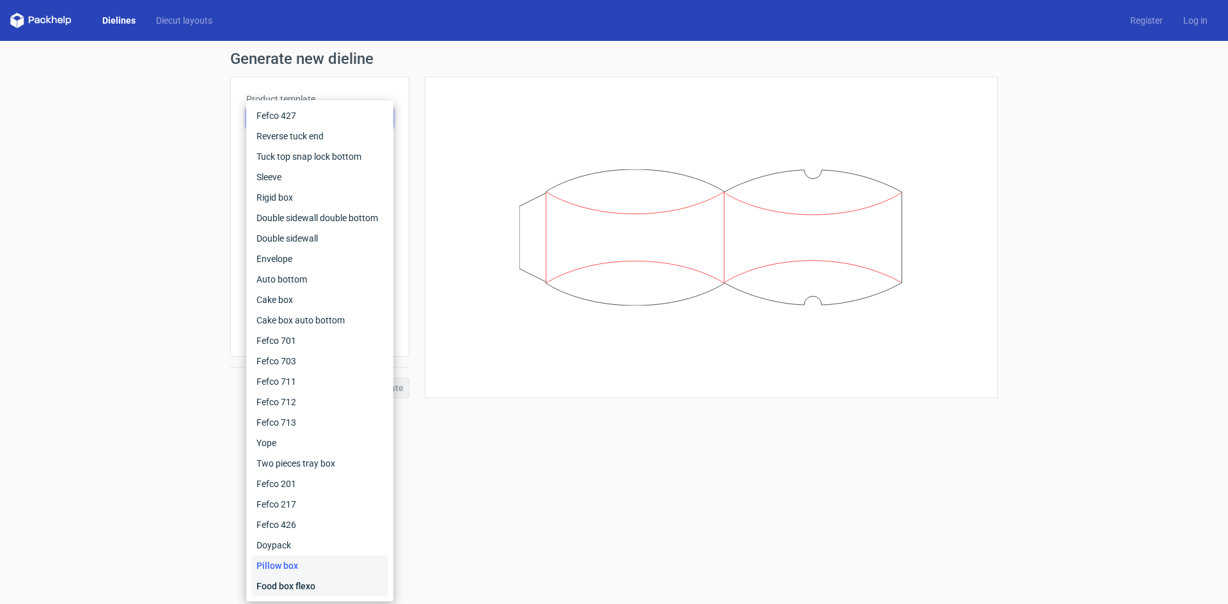
click at [329, 582] on div "Food box flexo" at bounding box center [319, 586] width 137 height 20
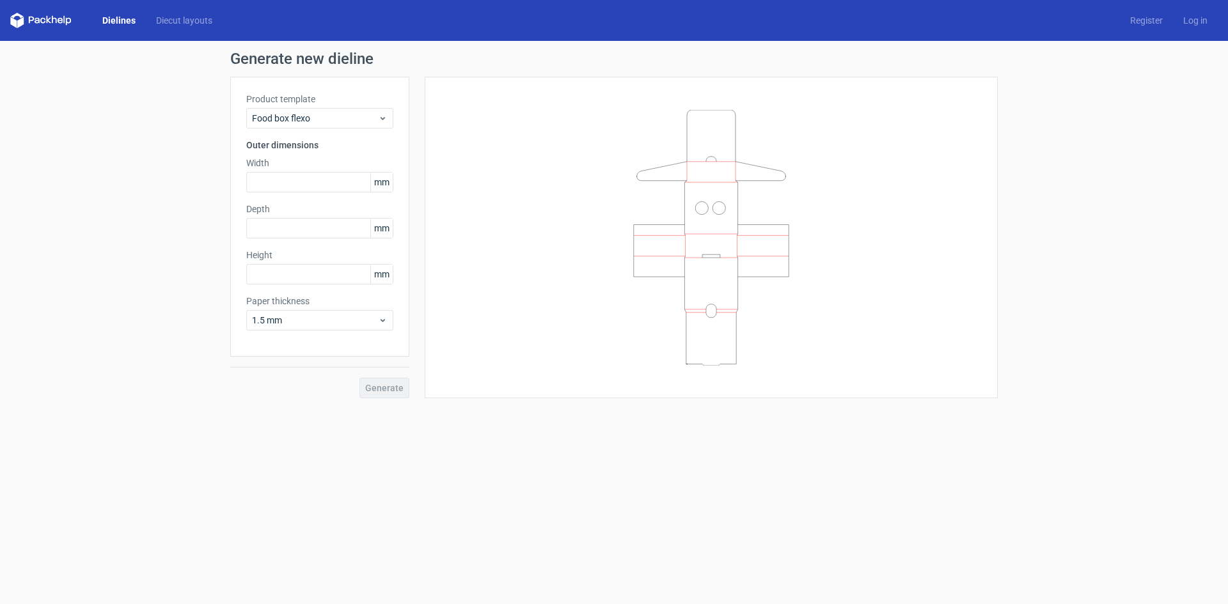
click at [583, 490] on form "Generate new dieline Product template Food box flexo Outer dimensions Width mm …" at bounding box center [614, 322] width 1228 height 563
click at [197, 23] on link "Diecut layouts" at bounding box center [184, 20] width 77 height 13
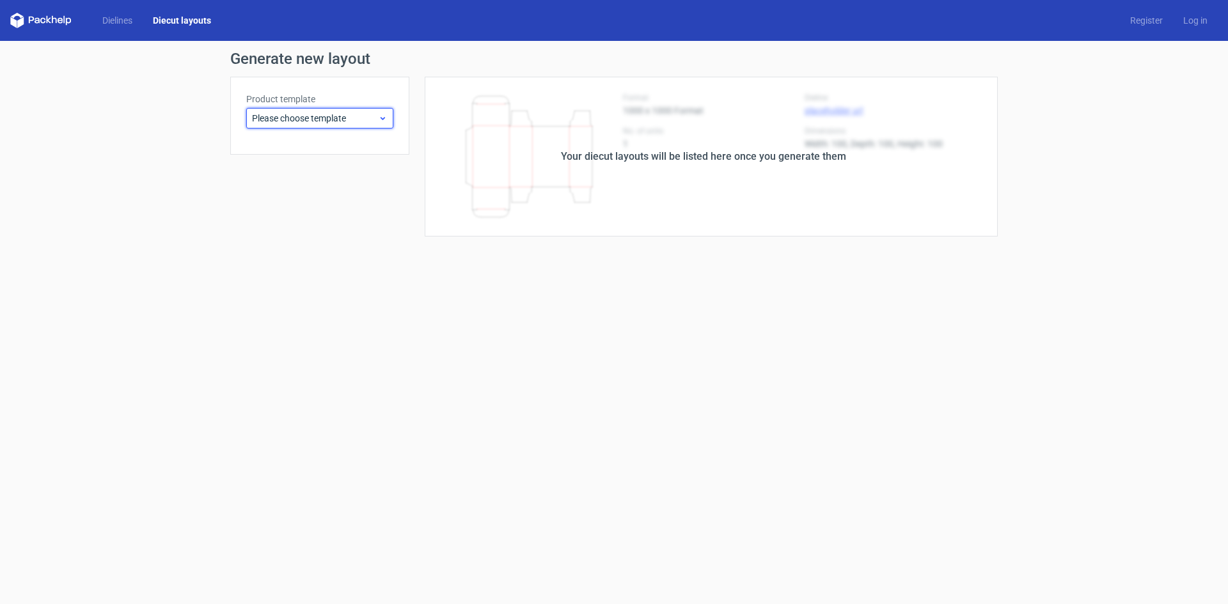
click at [336, 114] on span "Please choose template" at bounding box center [315, 118] width 126 height 13
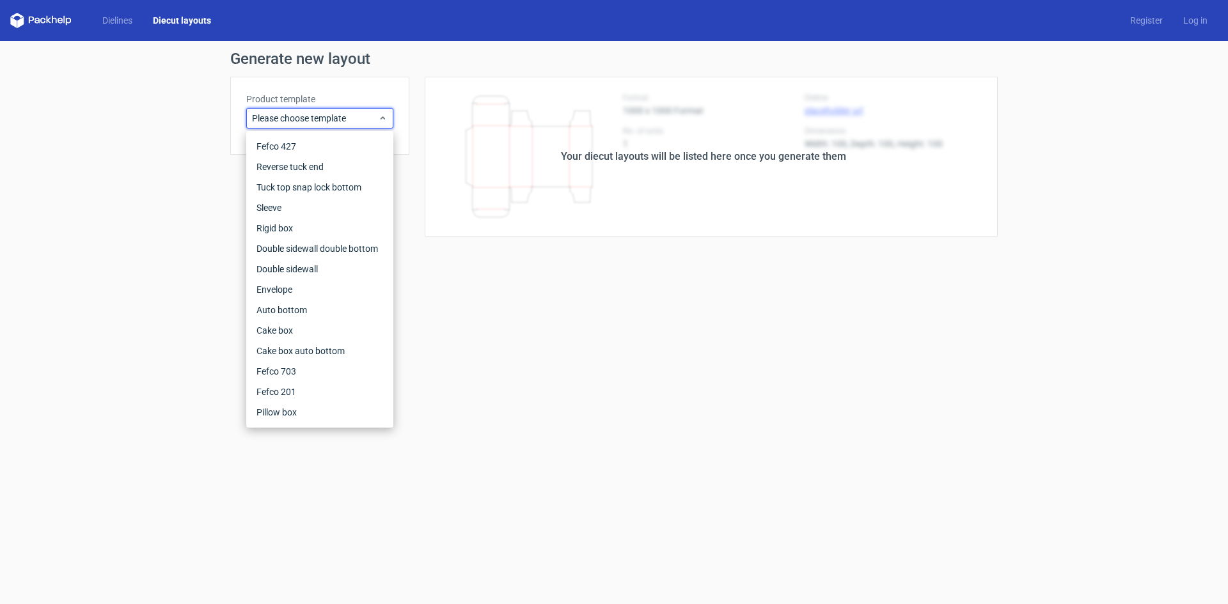
click at [191, 153] on div "Generate new layout Product template Please choose template Your diecut layouts…" at bounding box center [614, 144] width 1228 height 206
